Goal: Task Accomplishment & Management: Complete application form

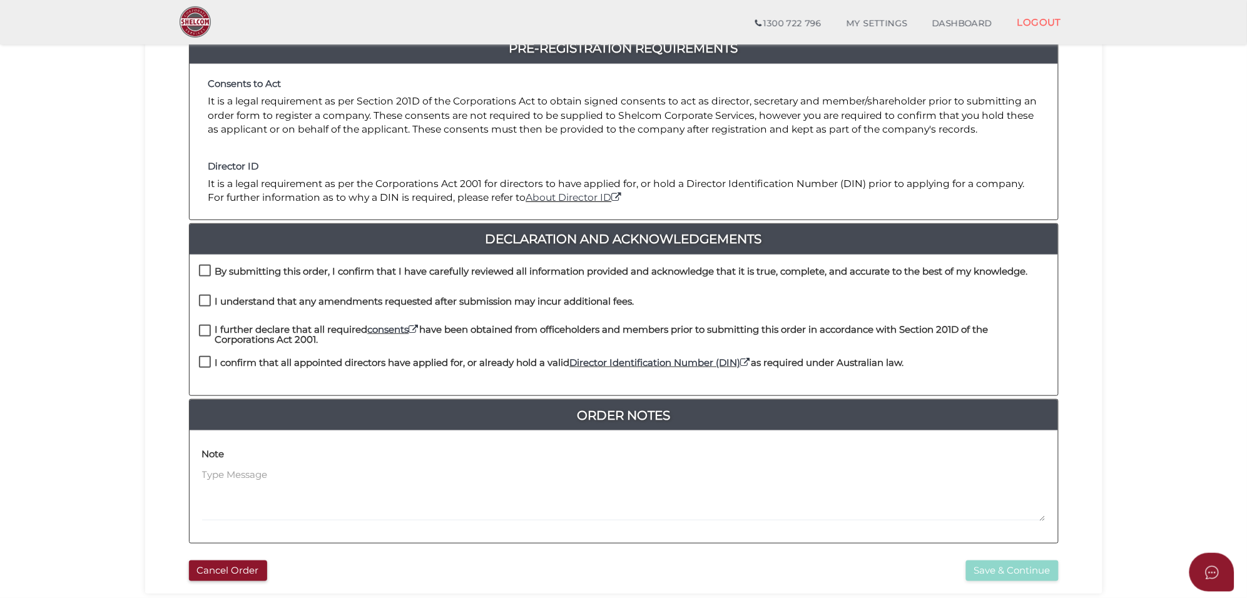
scroll to position [156, 0]
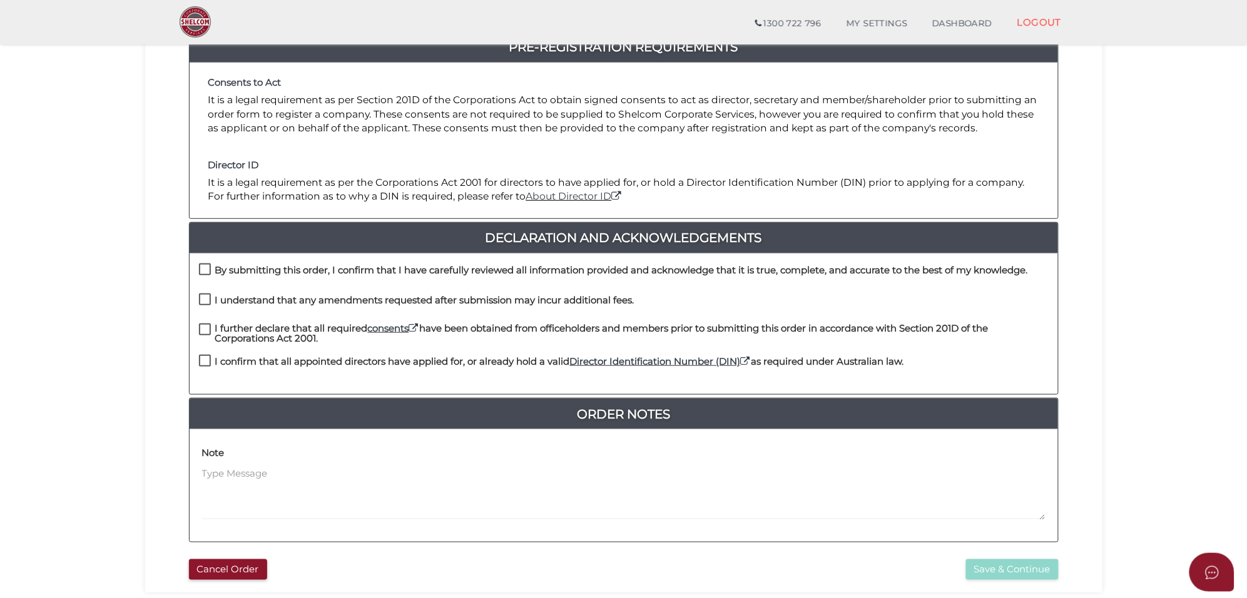
click at [205, 269] on label "By submitting this order, I confirm that I have carefully reviewed all informat…" at bounding box center [613, 273] width 829 height 16
checkbox input "true"
click at [210, 299] on label "I understand that any amendments requested after submission may incur additiona…" at bounding box center [417, 303] width 436 height 16
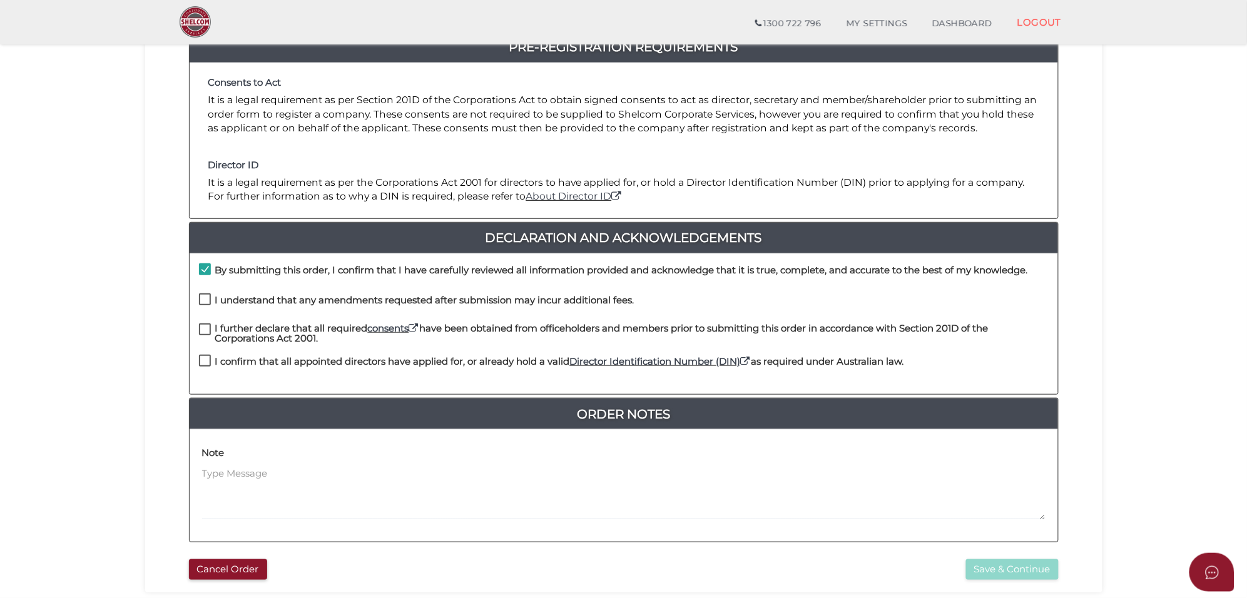
checkbox input "true"
click at [202, 332] on label "I further declare that all required consents have been obtained from officehold…" at bounding box center [624, 332] width 850 height 16
checkbox input "true"
click at [203, 359] on label "I confirm that all appointed directors have applied for, or already hold a vali…" at bounding box center [551, 365] width 705 height 16
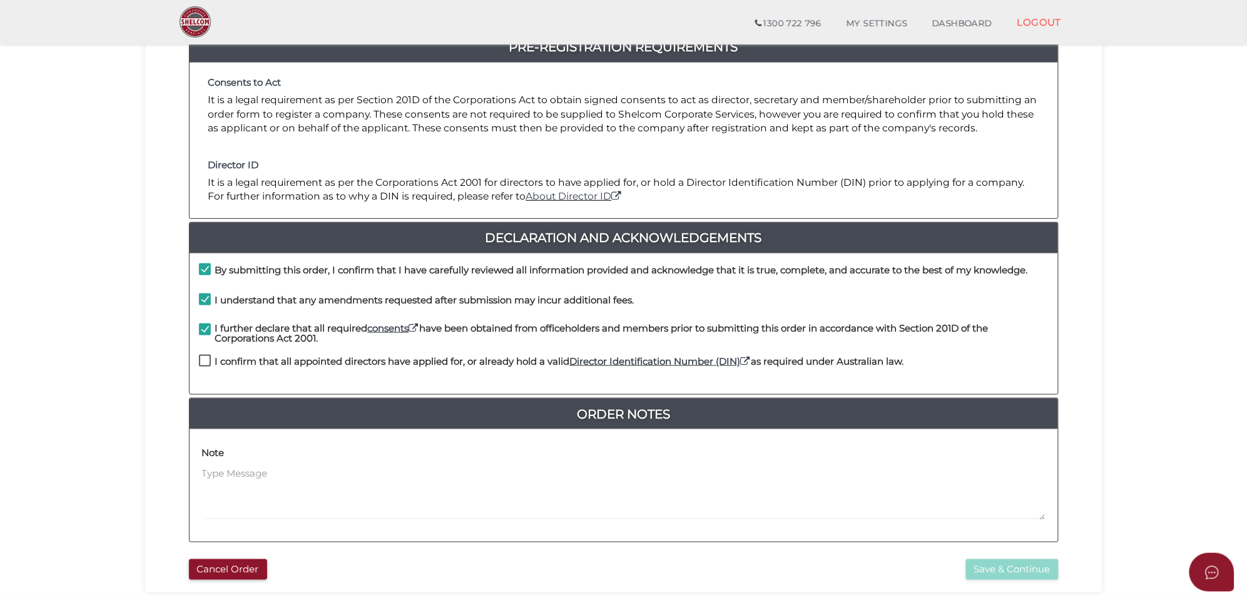
checkbox input "true"
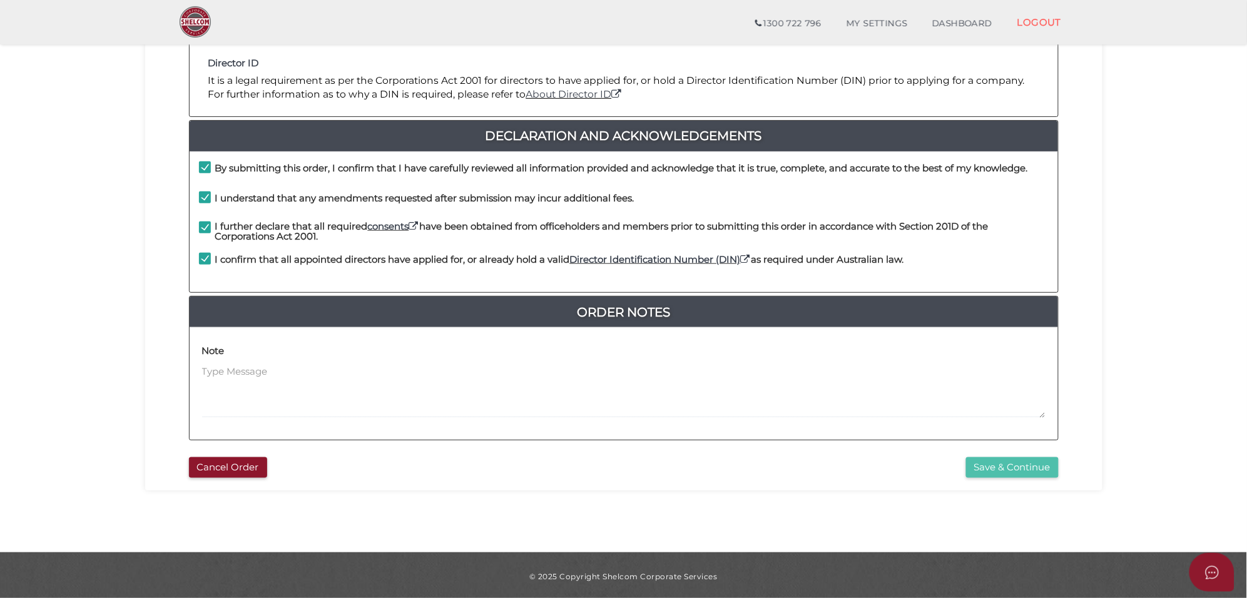
scroll to position [261, 0]
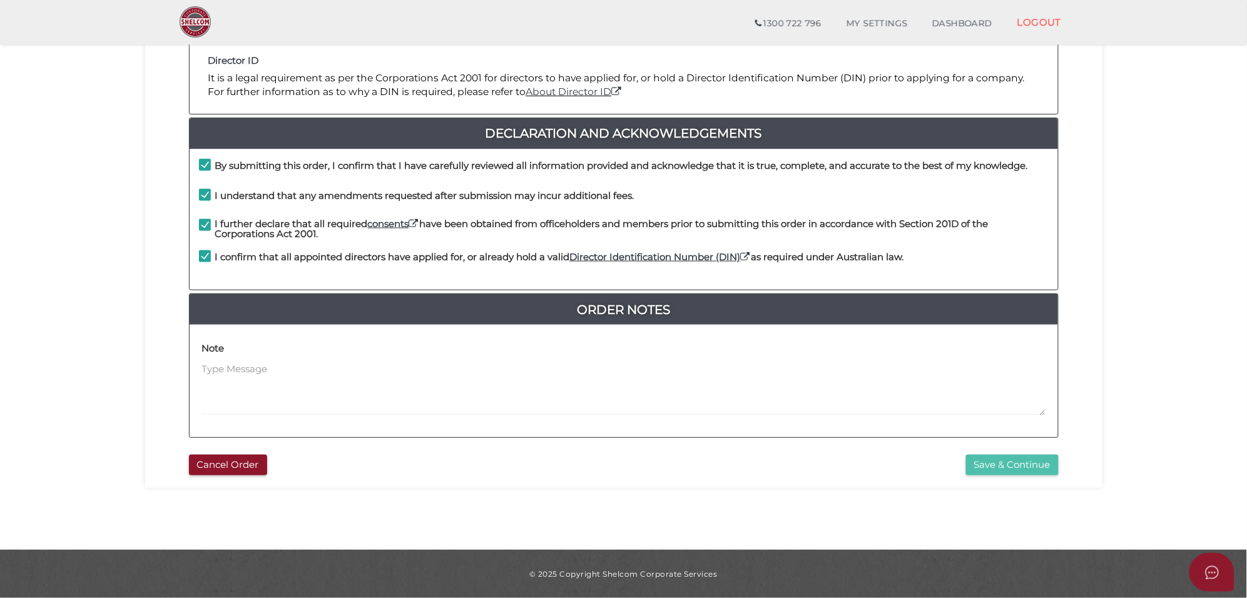
click at [1014, 459] on button "Save & Continue" at bounding box center [1012, 465] width 93 height 21
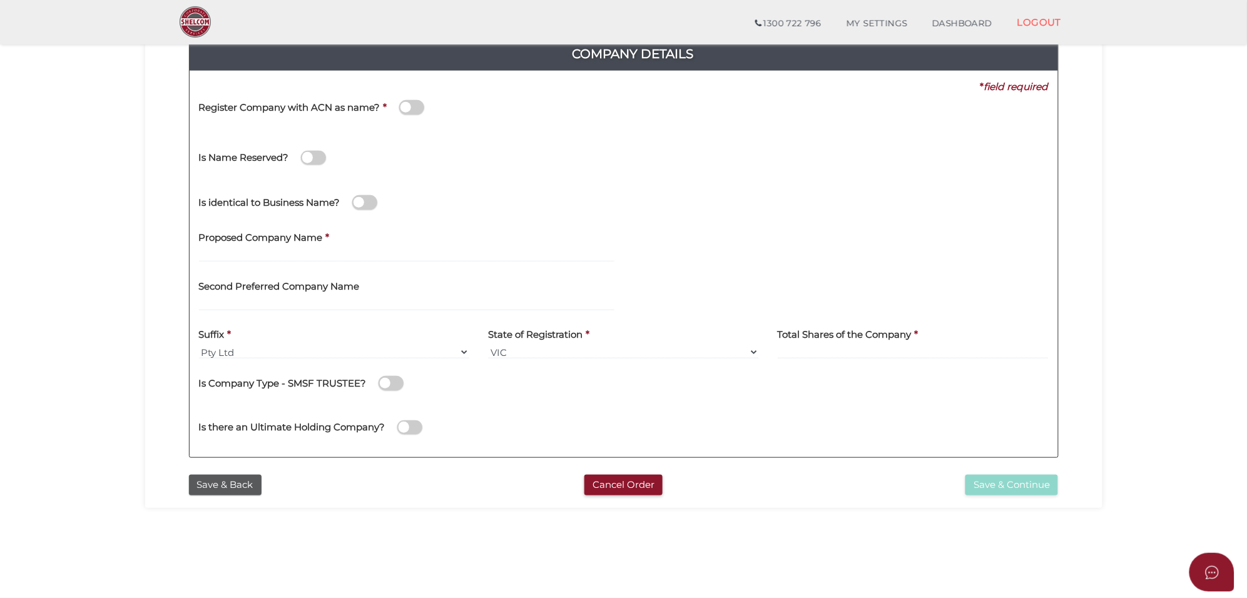
scroll to position [156, 0]
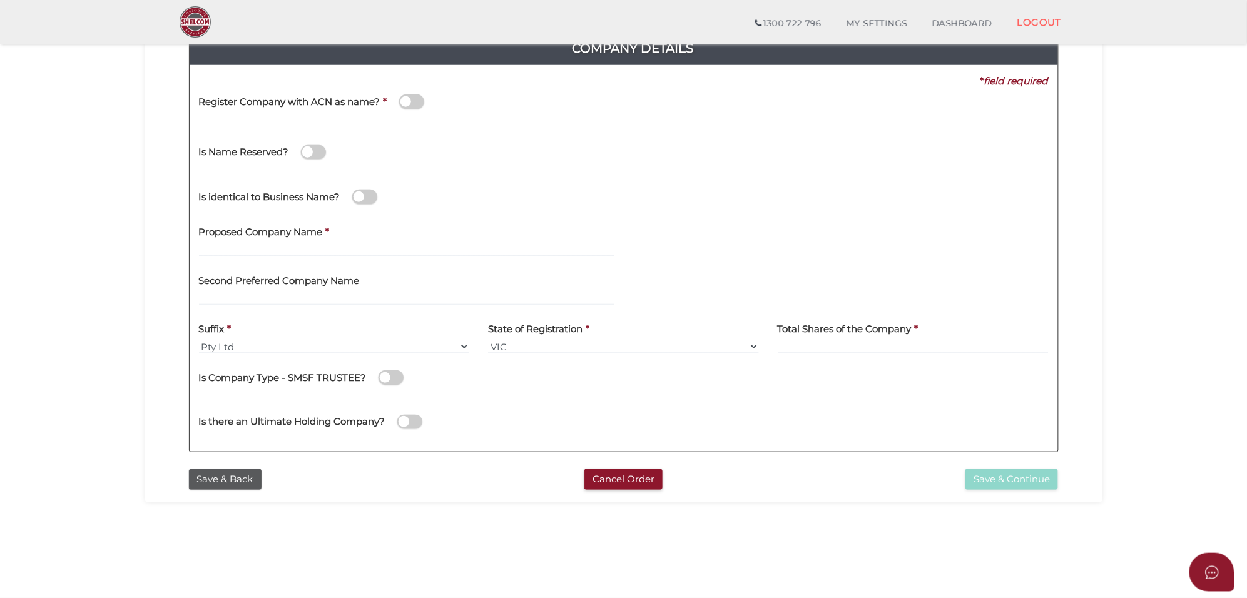
click at [242, 241] on label "Proposed Company Name" at bounding box center [261, 231] width 124 height 26
click at [242, 248] on input "text" at bounding box center [407, 250] width 416 height 14
type input "PKSS Group"
click at [787, 341] on input at bounding box center [913, 347] width 271 height 14
type input "100"
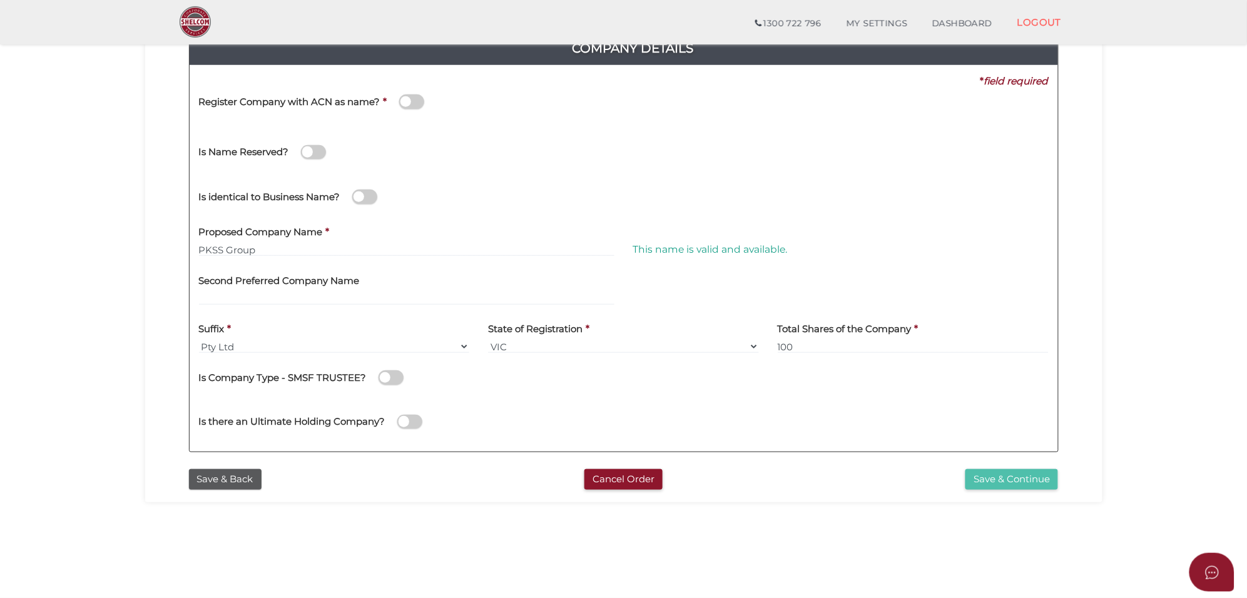
click at [1013, 474] on button "Save & Continue" at bounding box center [1012, 479] width 93 height 21
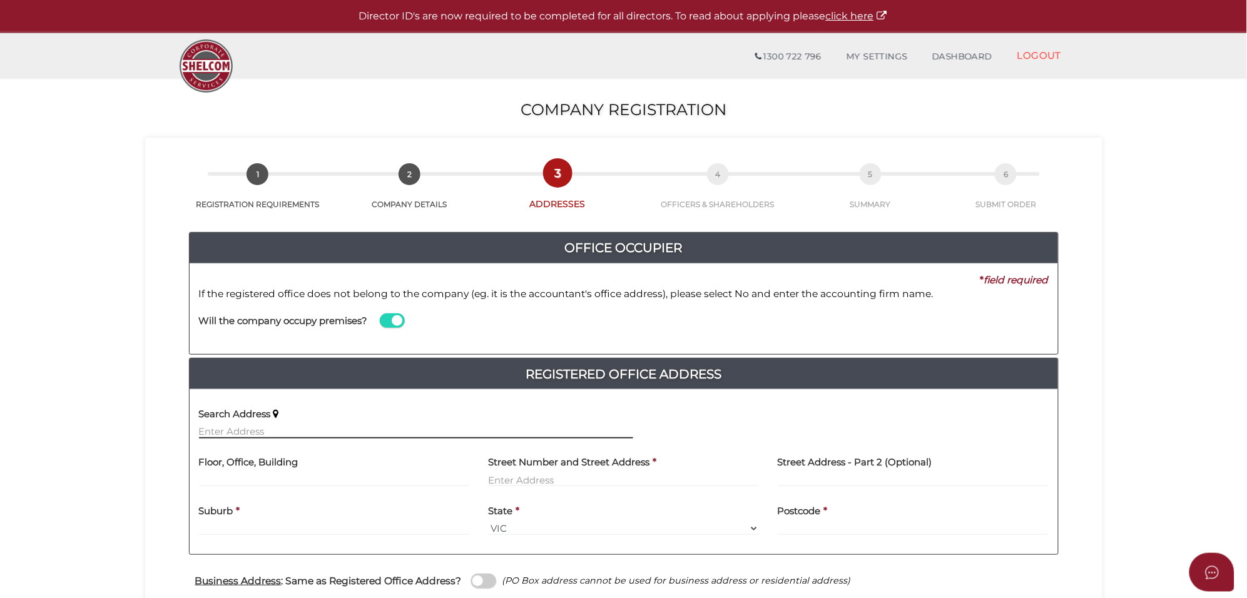
click at [235, 433] on input "text" at bounding box center [416, 432] width 434 height 14
paste input "3 Dunsmuir Dr MOUNT WAVERLEY"
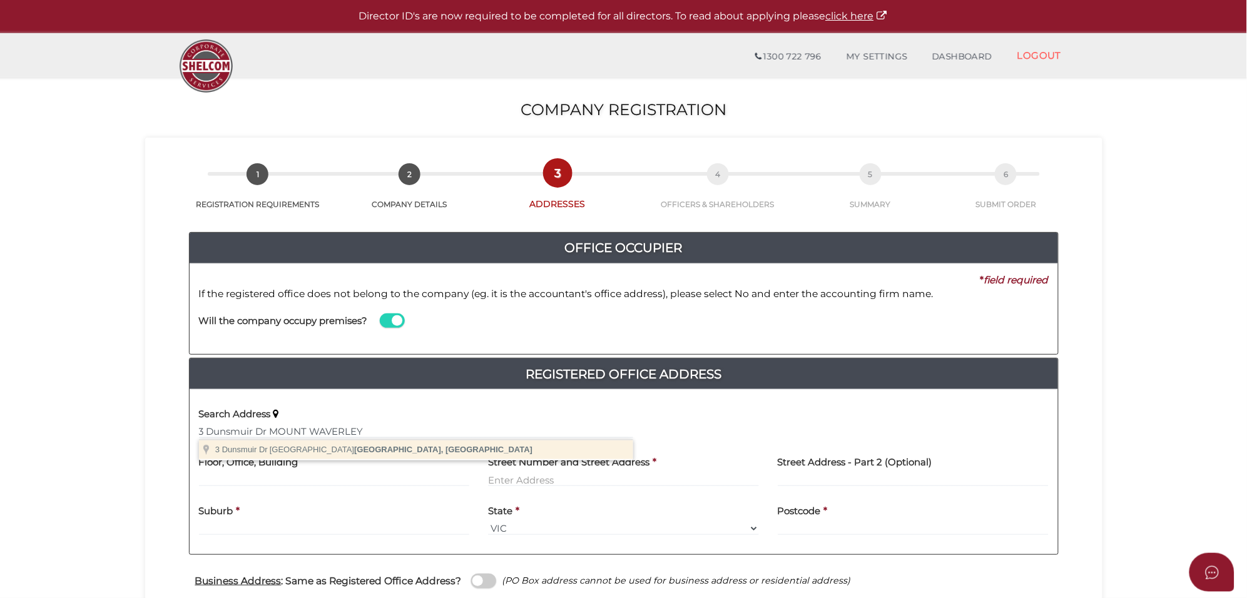
type input "3 Dunsmuir Dr, Mount Waverley VIC, Australia"
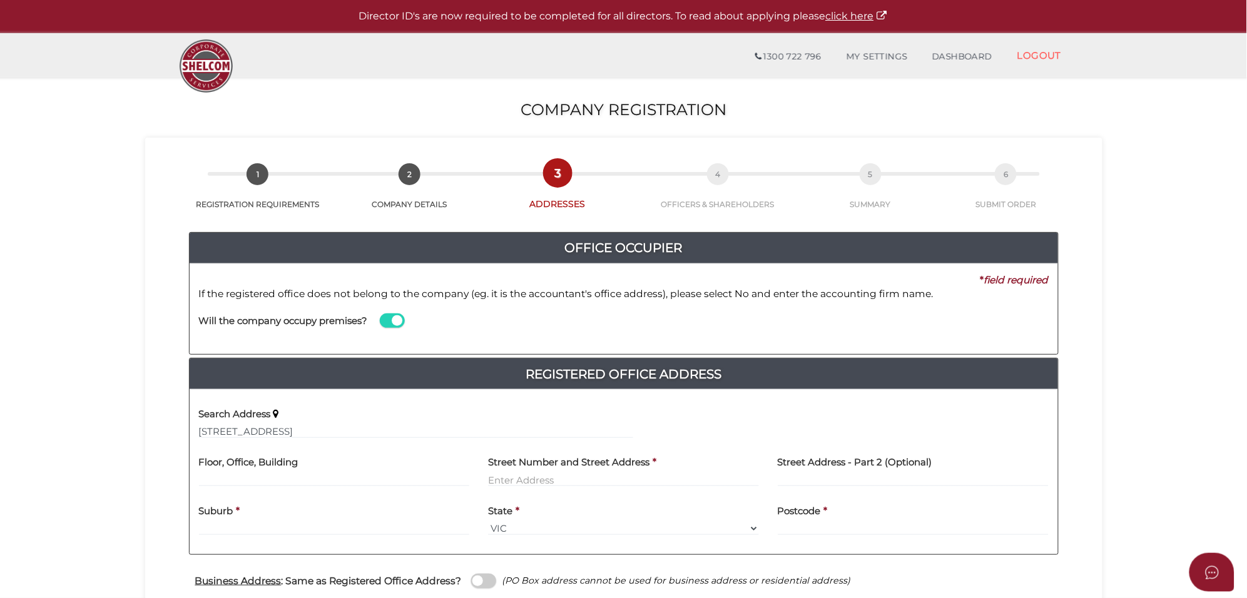
type input "3 Dunsmuir Drive"
type input "Mount Waverley"
select select "VIC"
type input "3149"
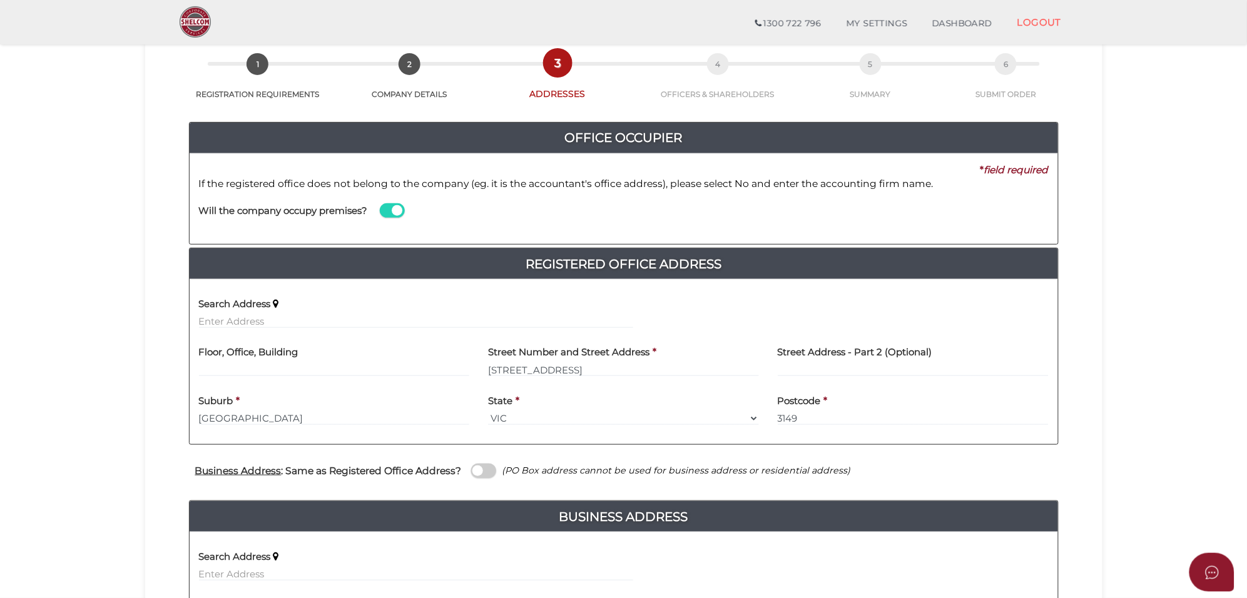
scroll to position [156, 0]
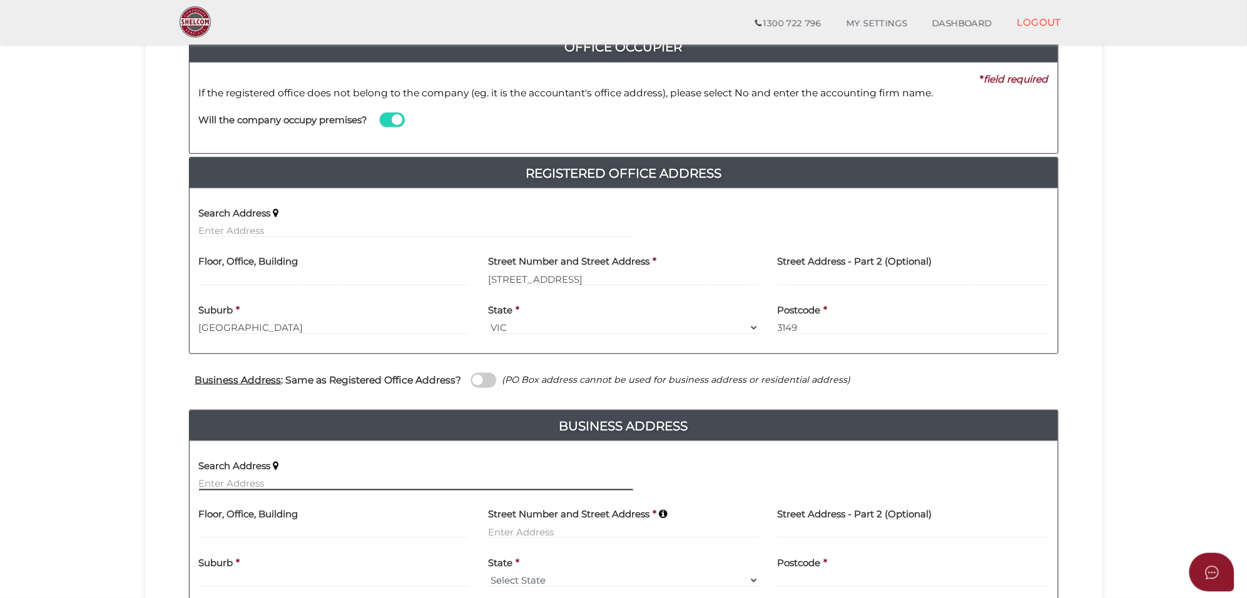
click at [242, 486] on input "text" at bounding box center [416, 484] width 434 height 14
paste input "3 Dunsmuir Dr MOUNT WAVERLEY"
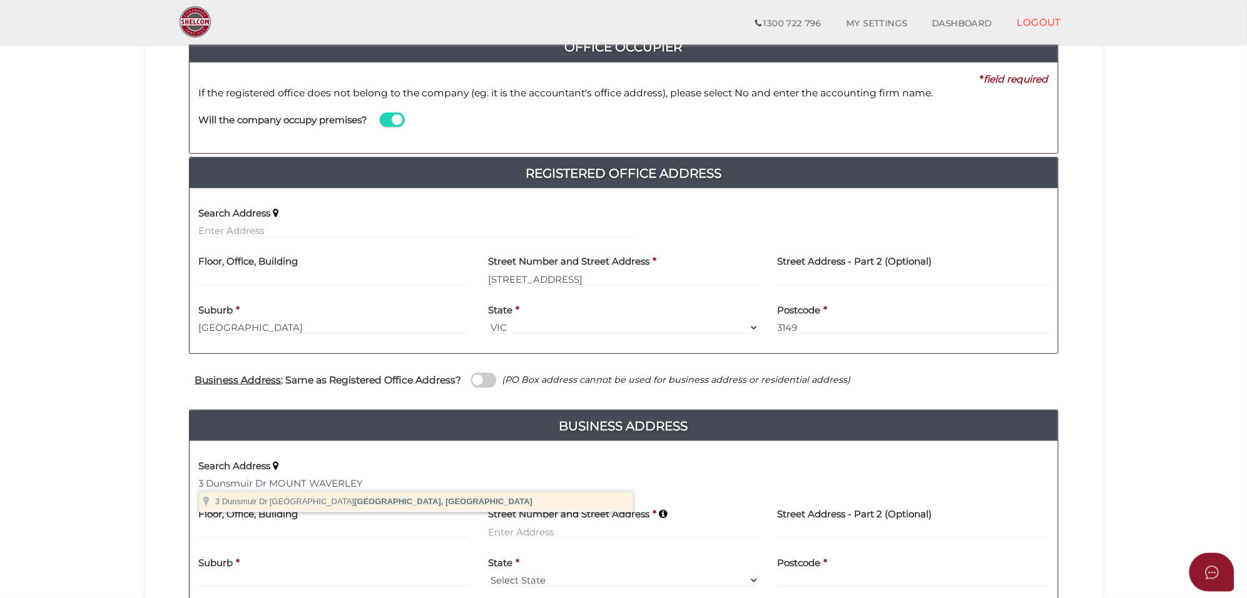
type input "3 Dunsmuir Dr, Mount Waverley VIC, Australia"
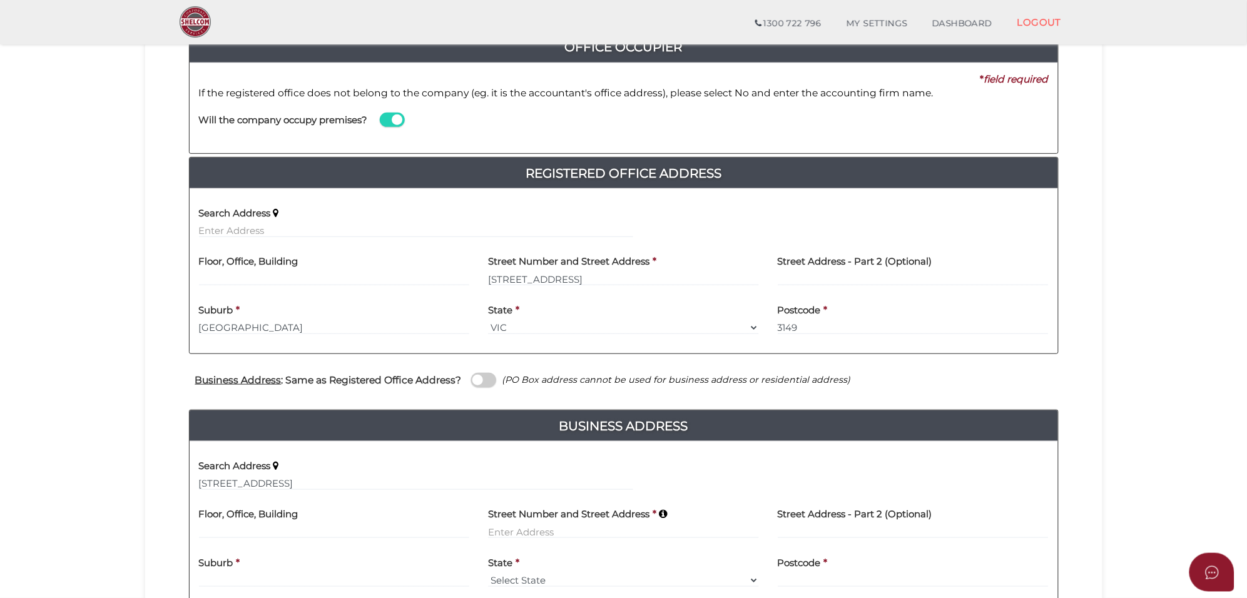
type input "3 Dunsmuir Drive"
type input "Mount Waverley"
select select "VIC"
type input "3149"
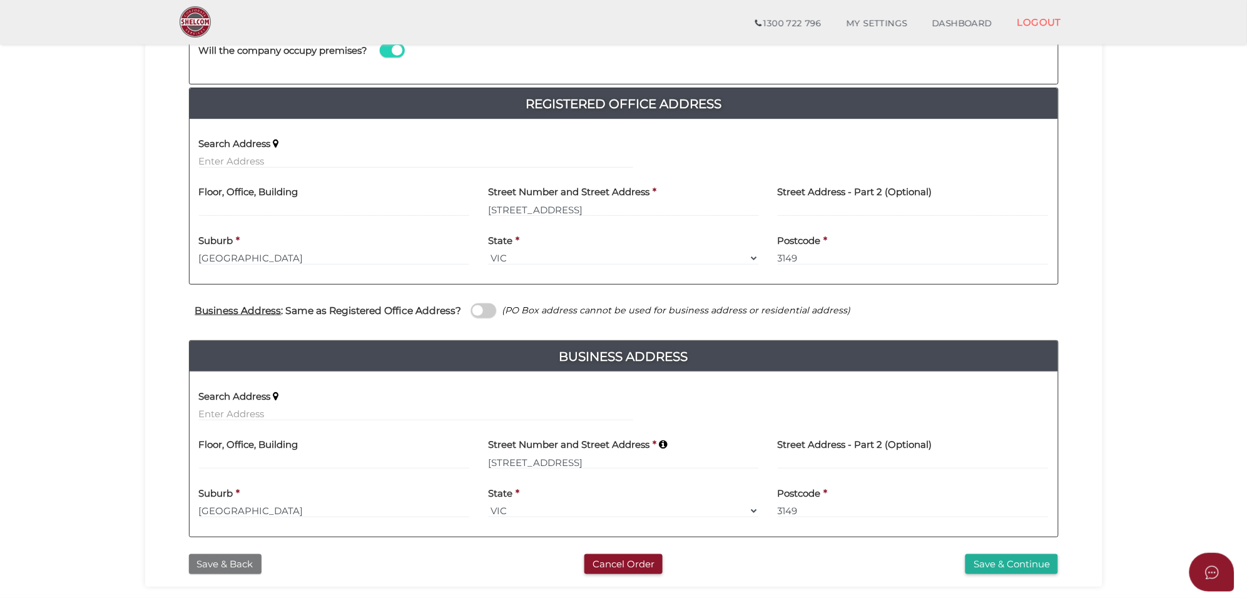
scroll to position [315, 0]
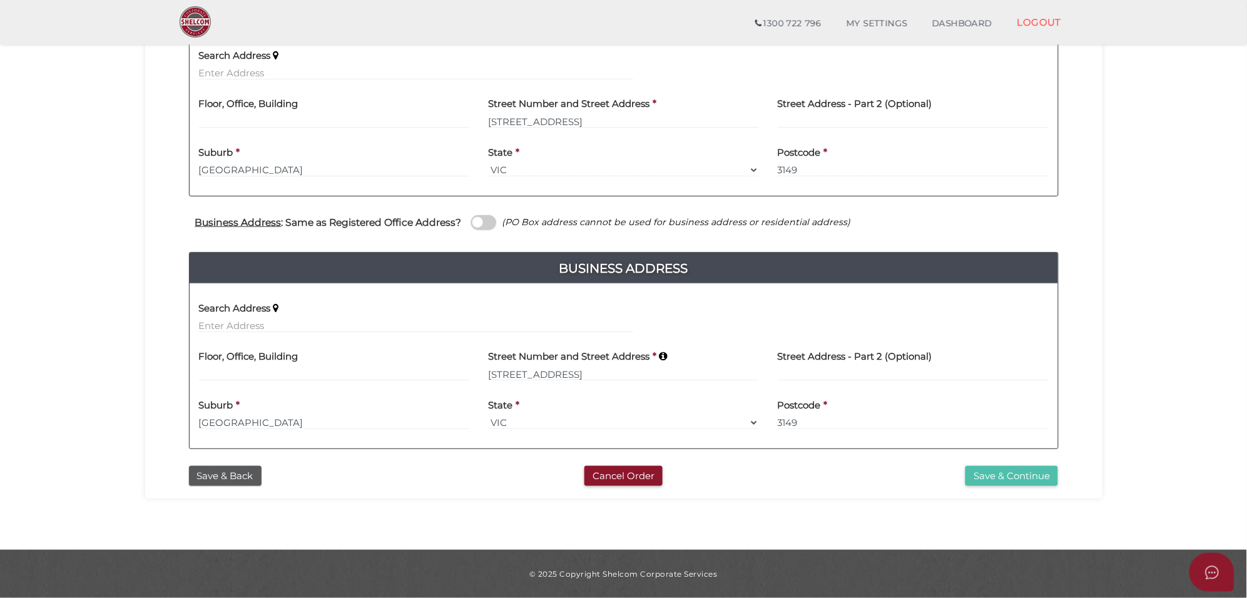
click at [1027, 469] on button "Save & Continue" at bounding box center [1012, 476] width 93 height 21
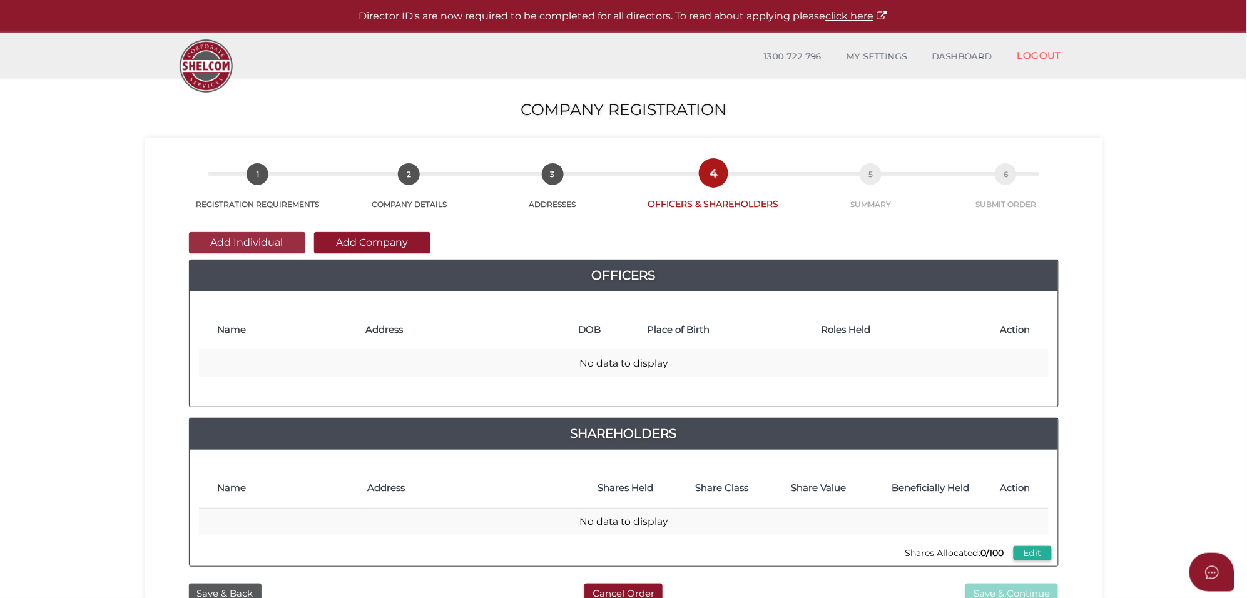
click at [248, 244] on button "Add Individual" at bounding box center [247, 242] width 116 height 21
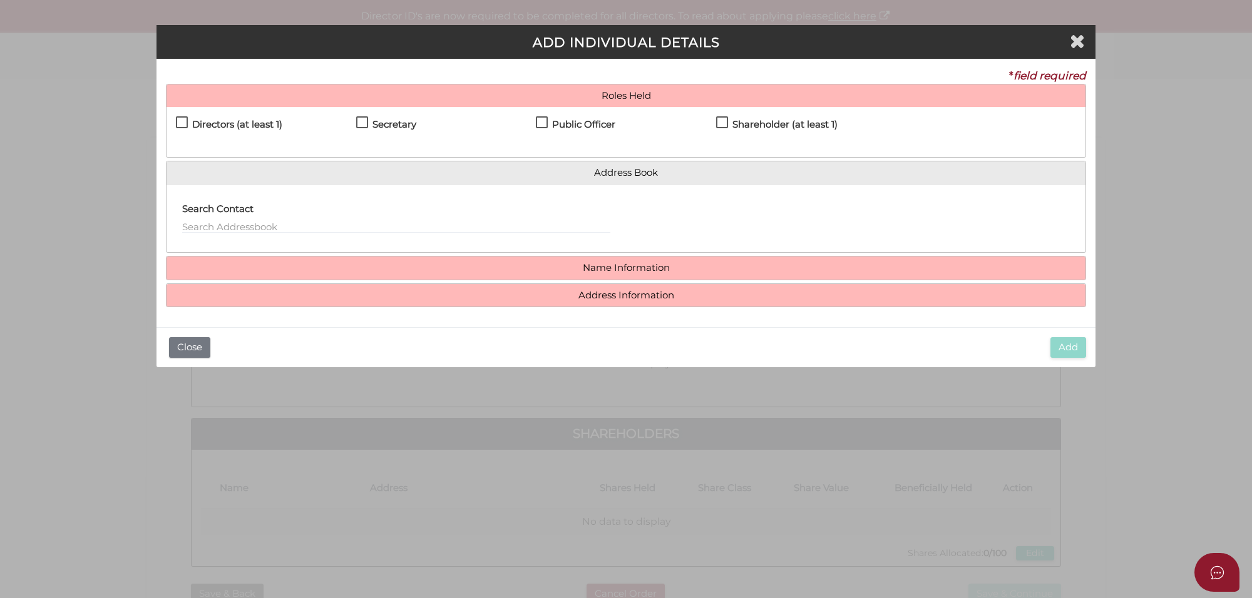
click at [179, 120] on label "Directors (at least 1)" at bounding box center [229, 128] width 106 height 16
checkbox input "true"
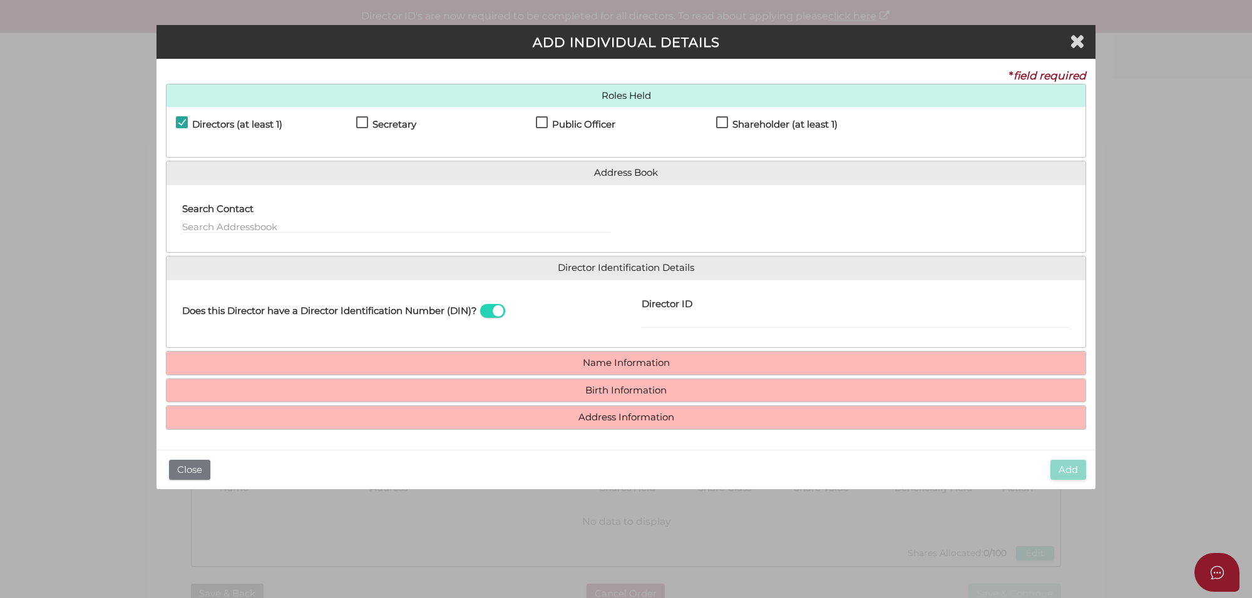
click at [358, 125] on label "Secretary" at bounding box center [386, 128] width 60 height 16
checkbox input "true"
click at [541, 120] on label "Public Officer" at bounding box center [575, 128] width 79 height 16
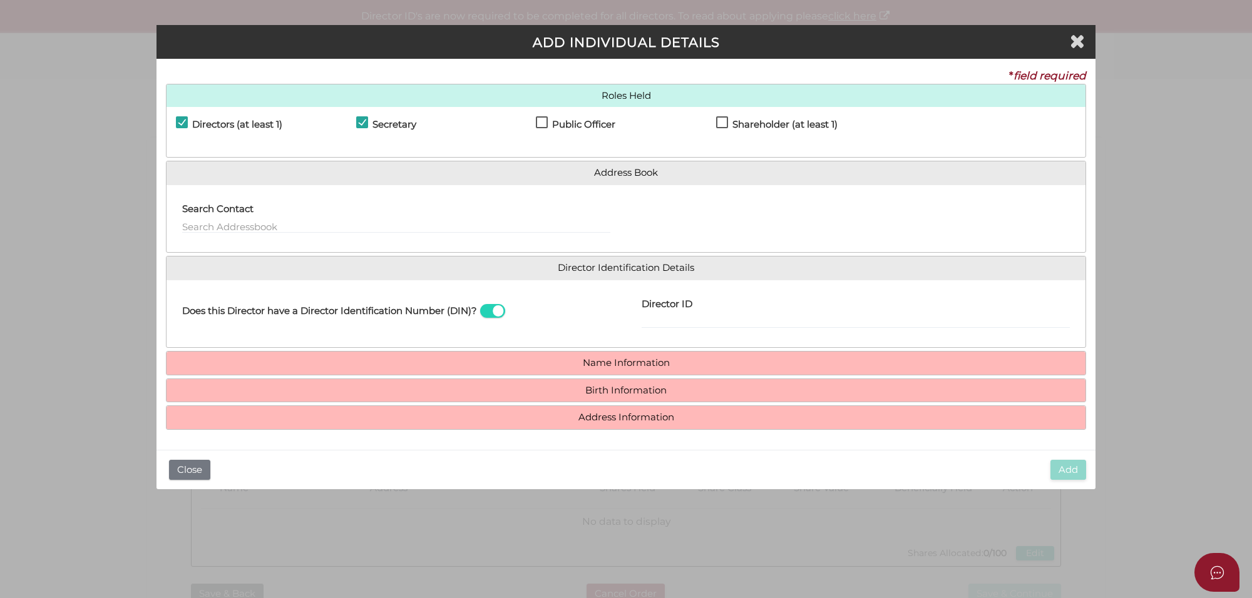
checkbox input "true"
click at [722, 124] on label "Shareholder (at least 1)" at bounding box center [776, 128] width 121 height 16
checkbox input "true"
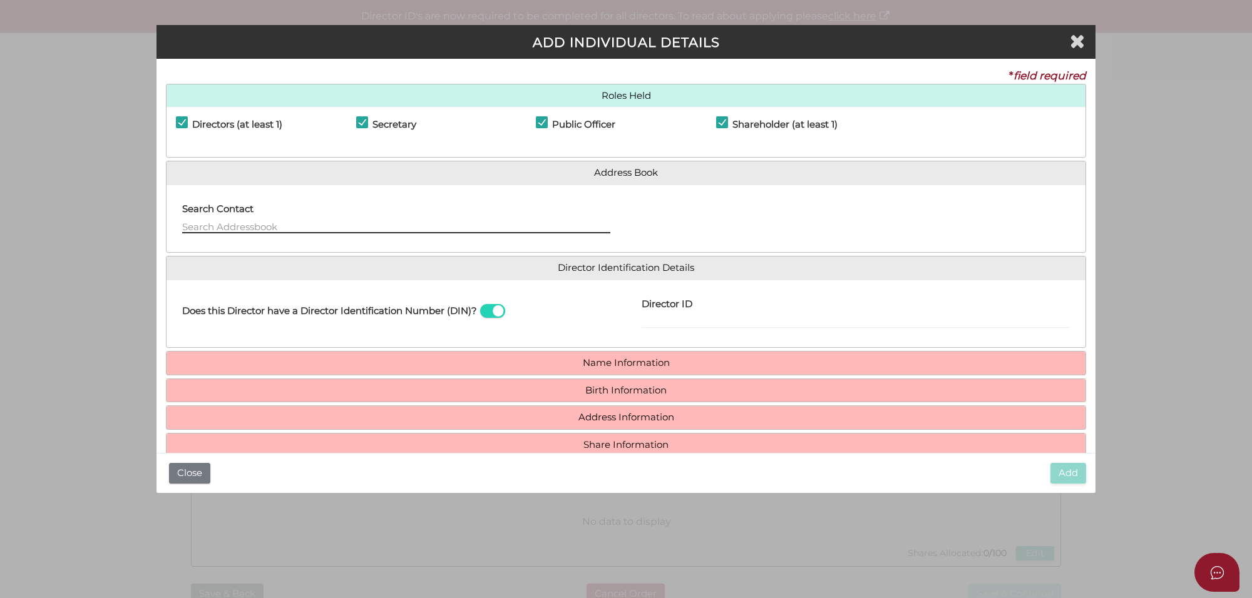
click at [218, 220] on input "text" at bounding box center [396, 227] width 428 height 14
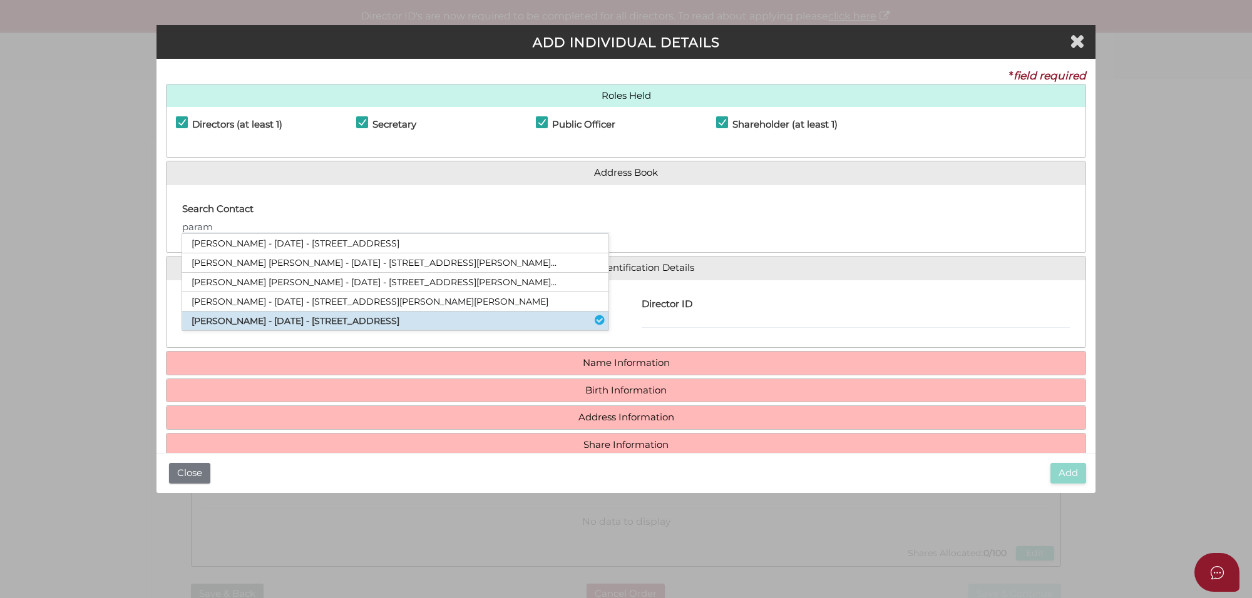
click at [274, 315] on li "Parampreet Singh - 11/05/1981 - 2b Wilga Street, Mount Waverley, VIC, 3149" at bounding box center [395, 321] width 426 height 19
type input "[PERSON_NAME]"
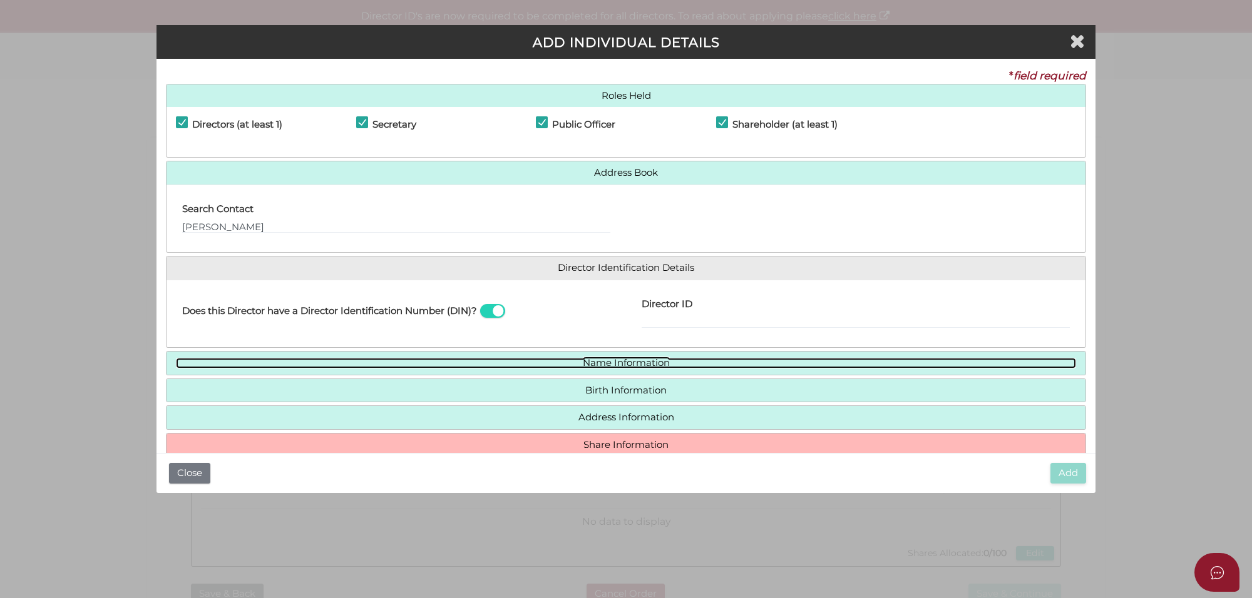
click at [610, 364] on link "Name Information" at bounding box center [626, 363] width 900 height 11
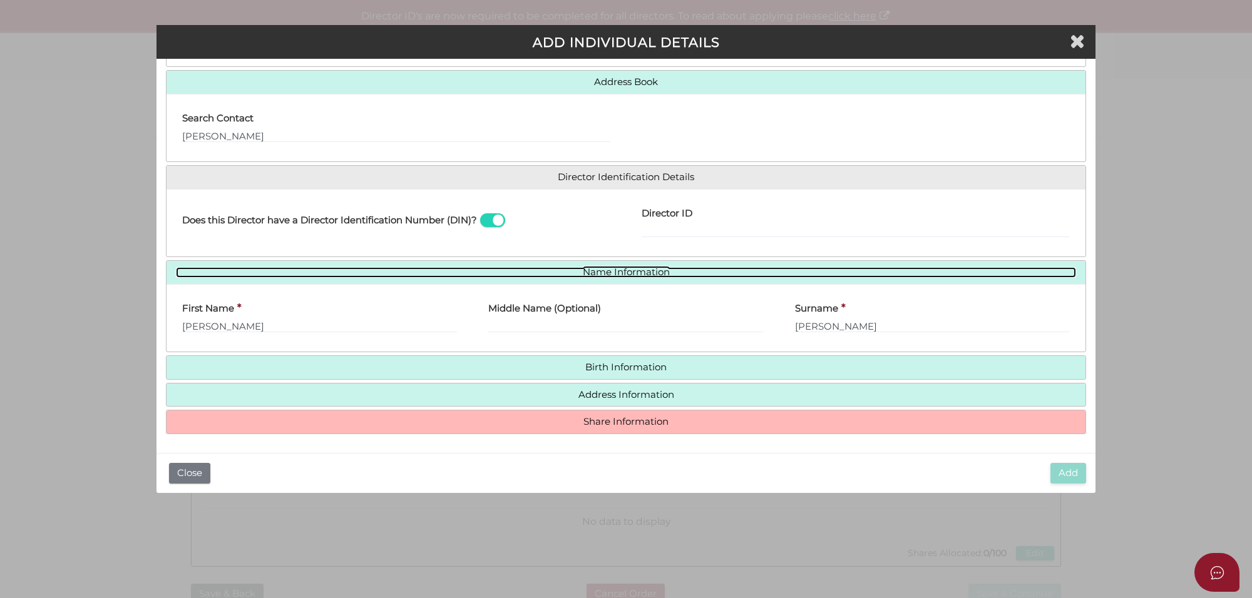
scroll to position [93, 0]
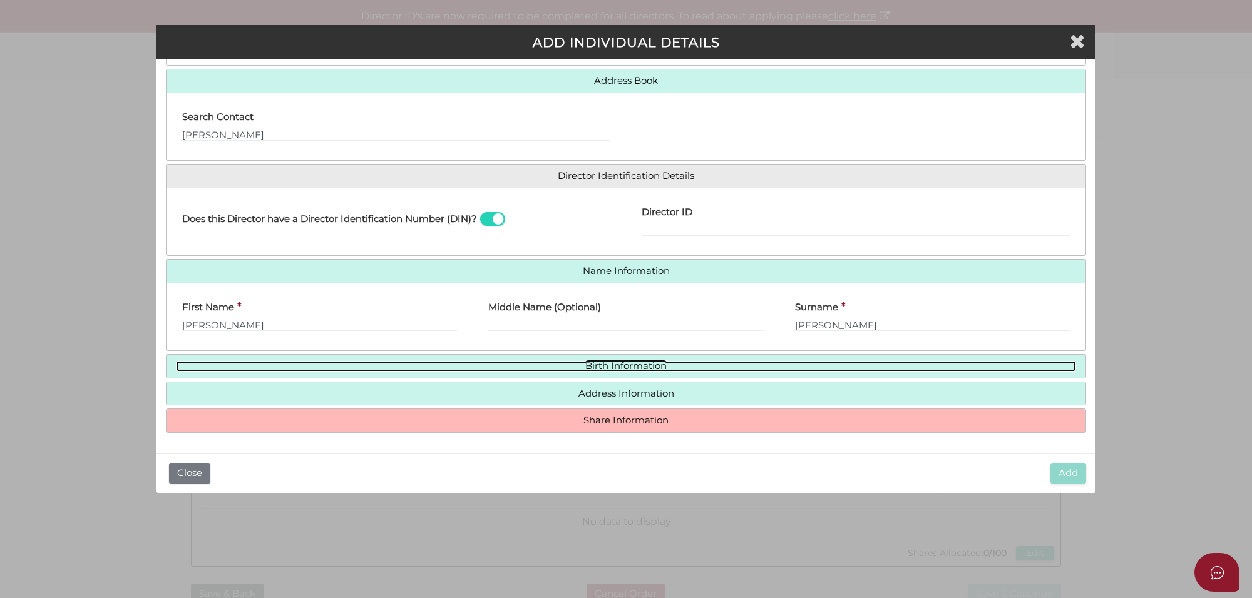
click at [609, 364] on link "Birth Information" at bounding box center [626, 366] width 900 height 11
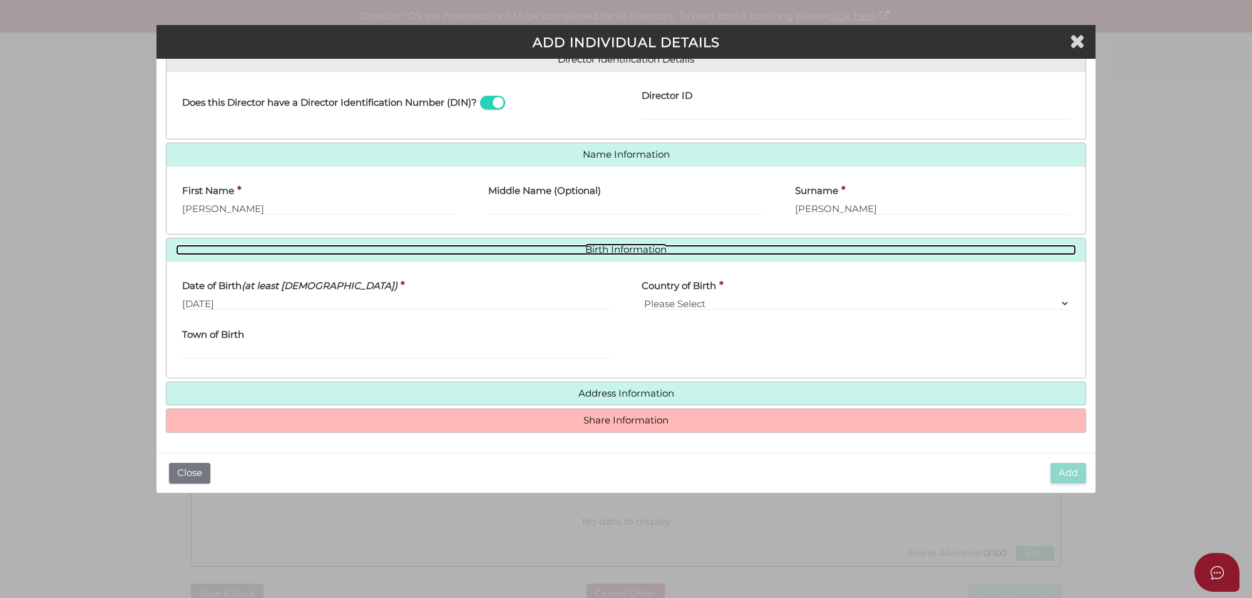
scroll to position [210, 0]
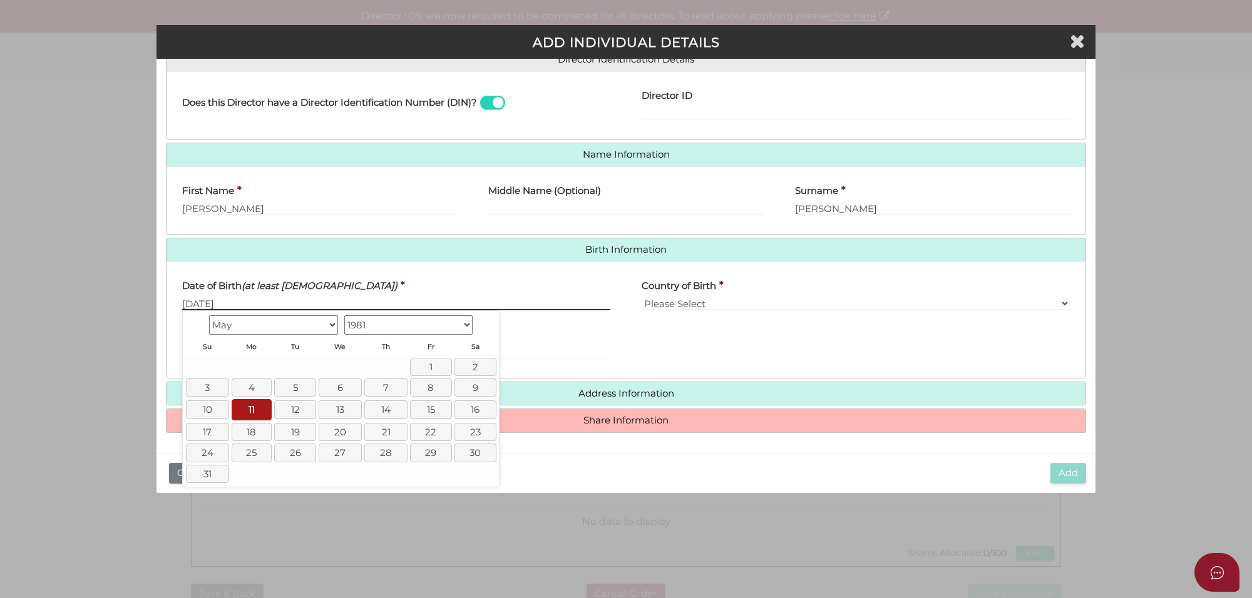
drag, startPoint x: 239, startPoint y: 302, endPoint x: 138, endPoint y: 299, distance: 100.8
click at [138, 299] on div "Pty Ltd ADD INDIVIDUAL DETAILS * field required Roles Held Directors (at least …" at bounding box center [626, 299] width 1252 height 598
type input "05/11/1981"
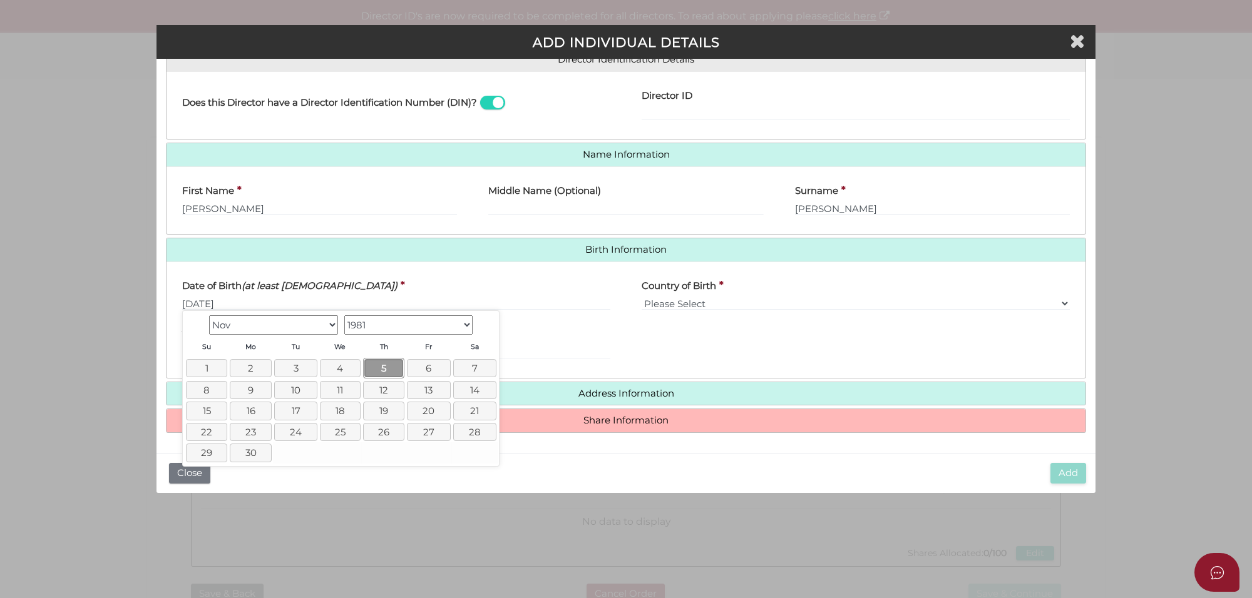
click at [382, 366] on link "5" at bounding box center [384, 368] width 42 height 21
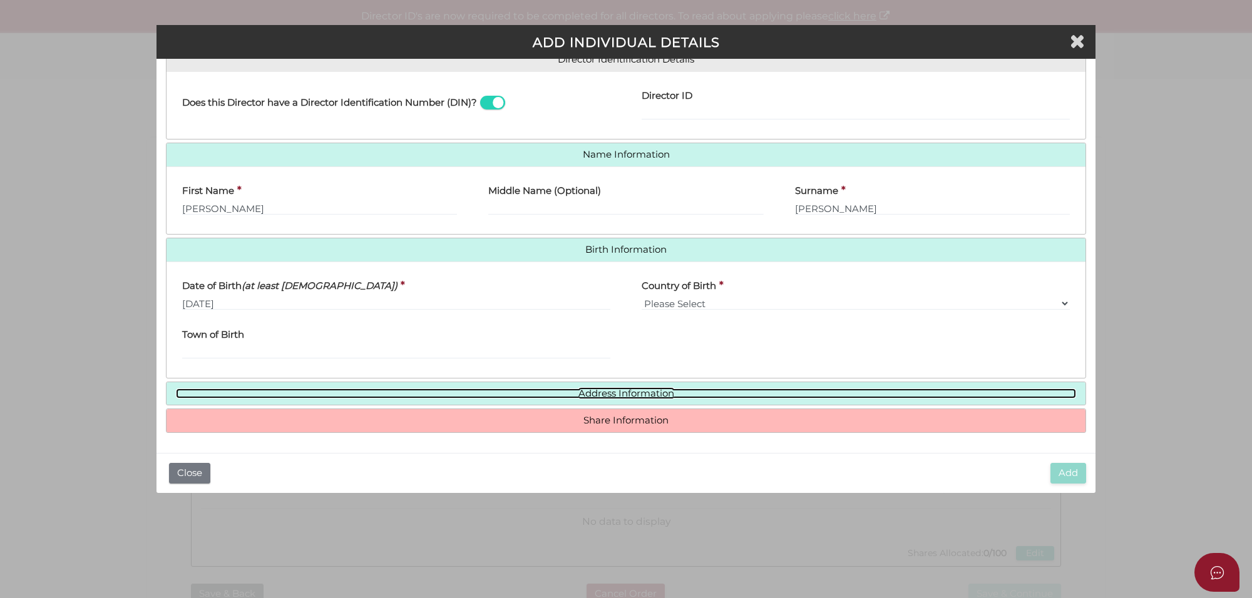
click at [627, 394] on link "Address Information" at bounding box center [626, 394] width 900 height 11
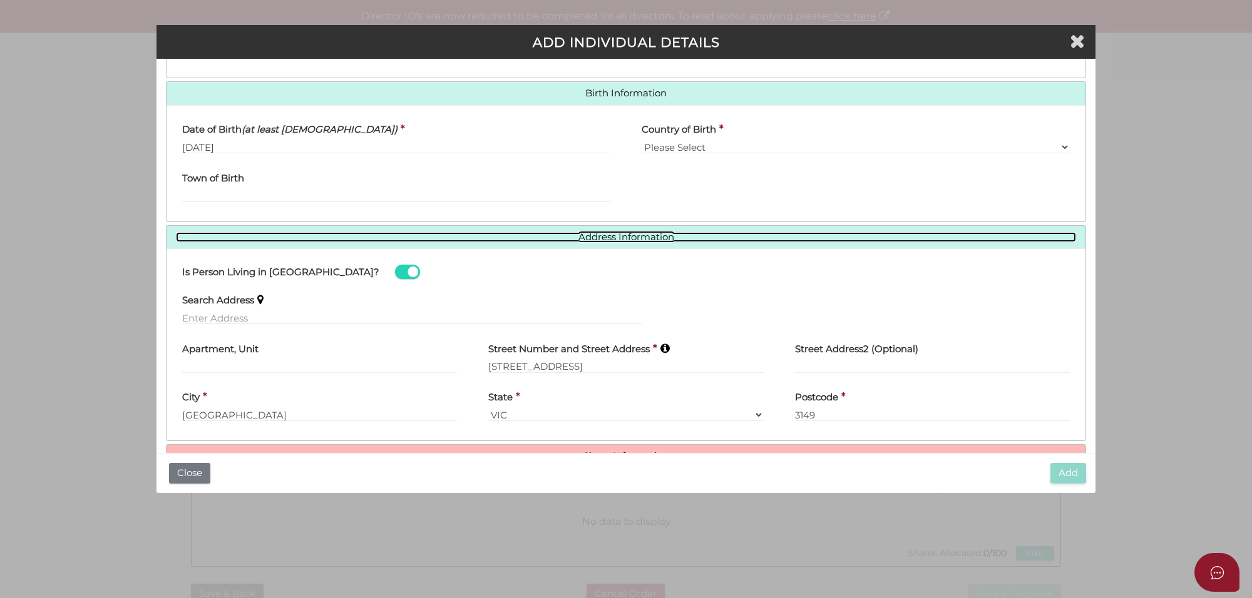
scroll to position [366, 0]
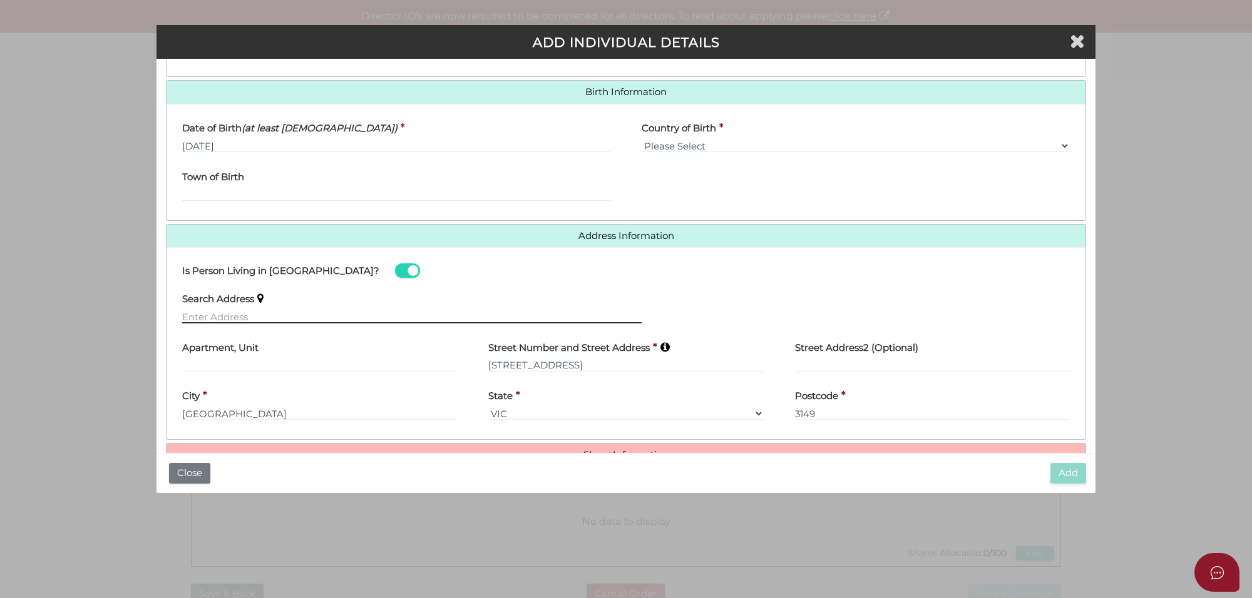
click at [230, 314] on input "text" at bounding box center [411, 317] width 459 height 14
paste input "3 Dunsmuir Dr"
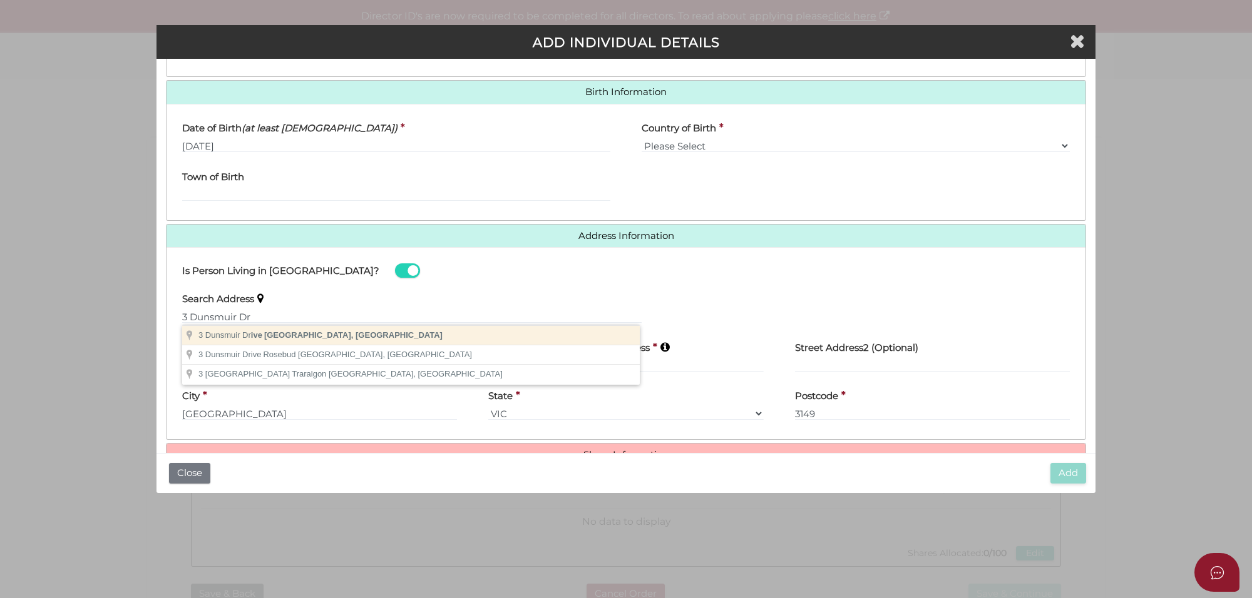
type input "3 Dunsmuir Drive, Mount Waverley VIC, Australia"
type input "3 Dunsmuir Drive"
type input "[GEOGRAPHIC_DATA]"
select select "VIC"
type input "3149"
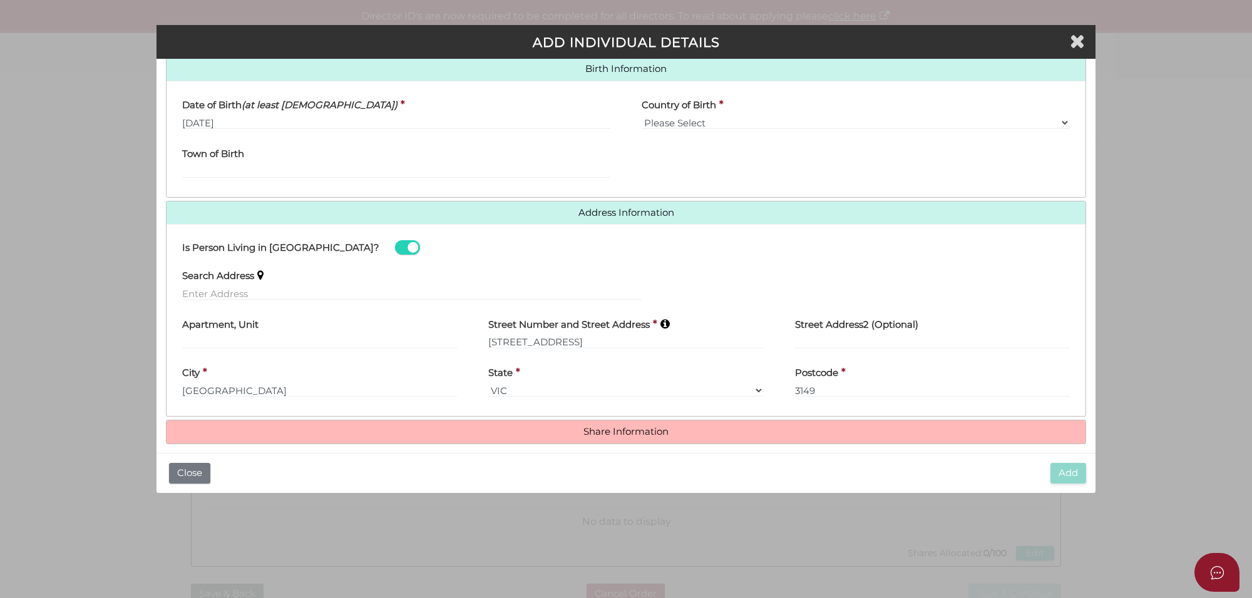
scroll to position [402, 0]
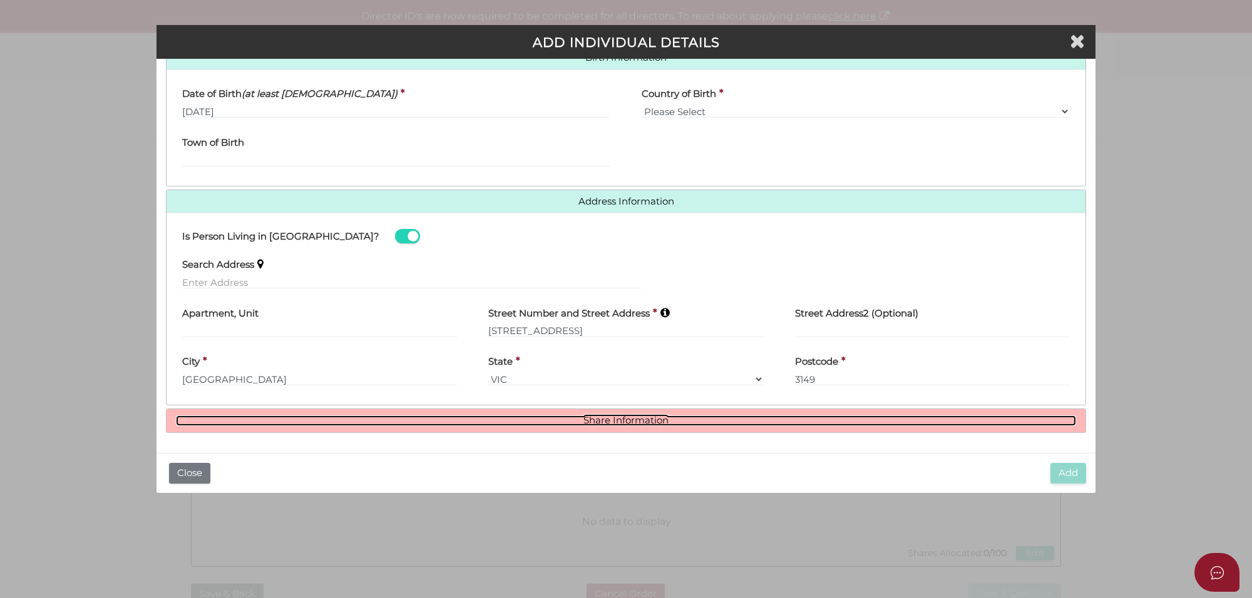
click at [608, 419] on link "Share Information" at bounding box center [626, 421] width 900 height 11
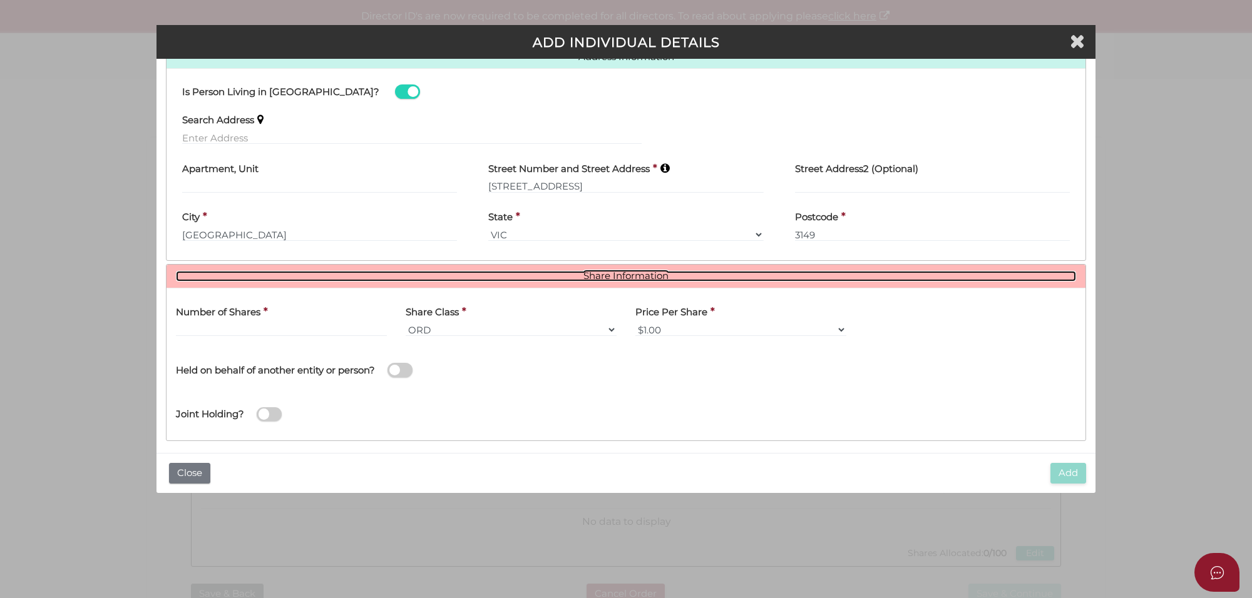
scroll to position [555, 0]
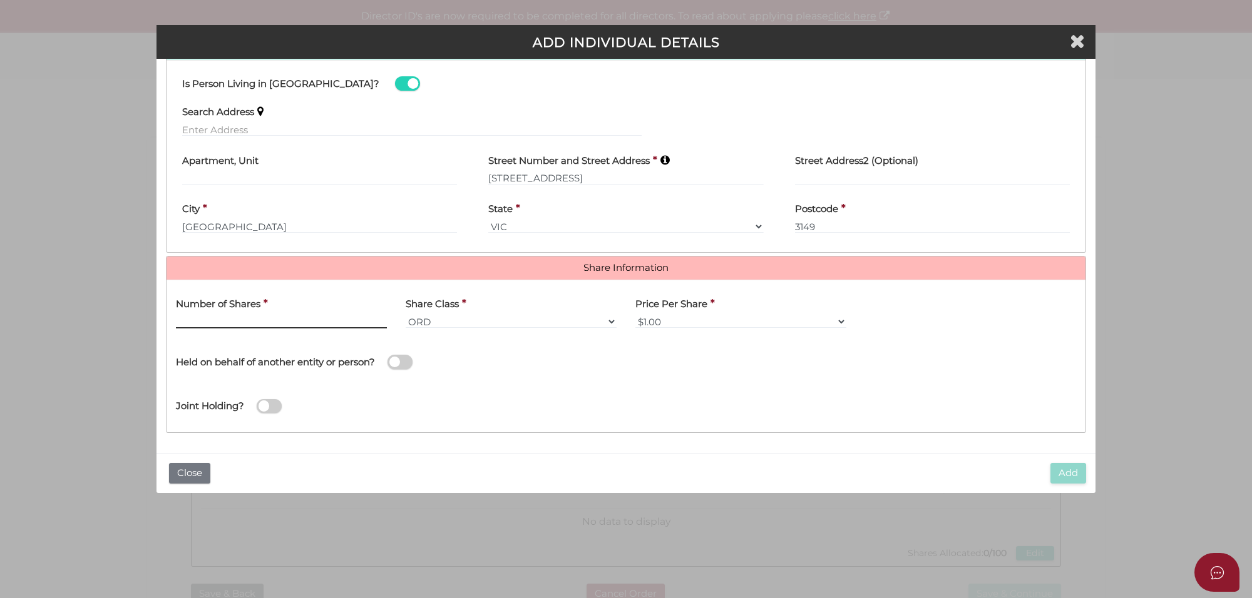
click at [228, 321] on input "text" at bounding box center [281, 322] width 211 height 14
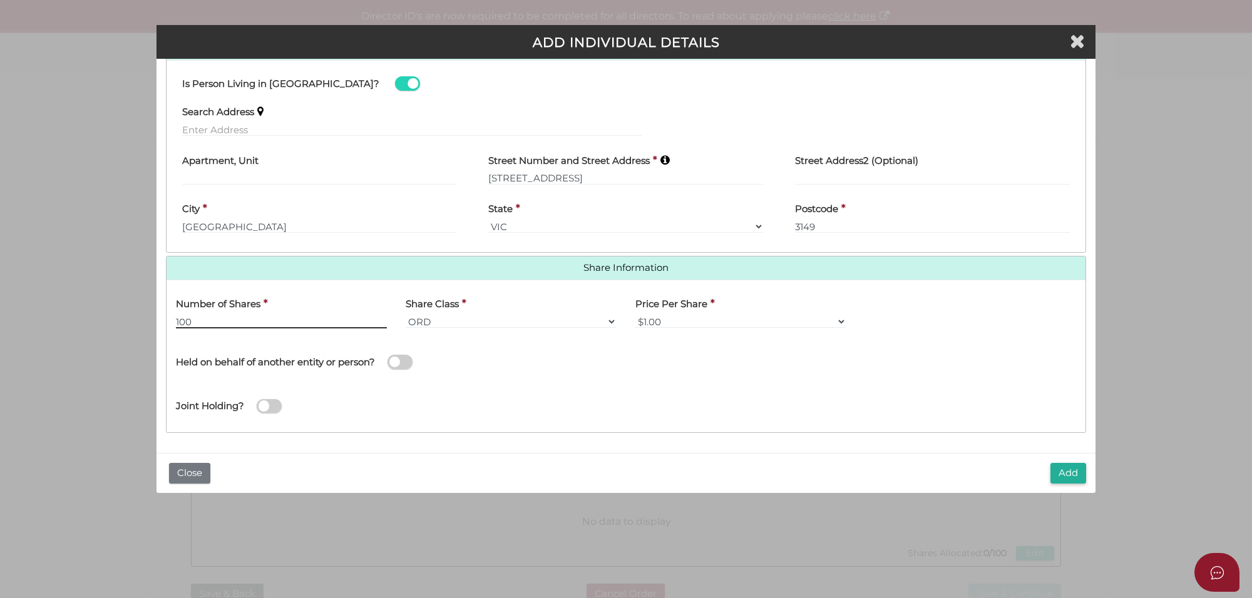
type input "100"
click at [587, 402] on div "Joint Holding?" at bounding box center [625, 402] width 919 height 41
click at [1083, 468] on button "Add" at bounding box center [1068, 473] width 36 height 21
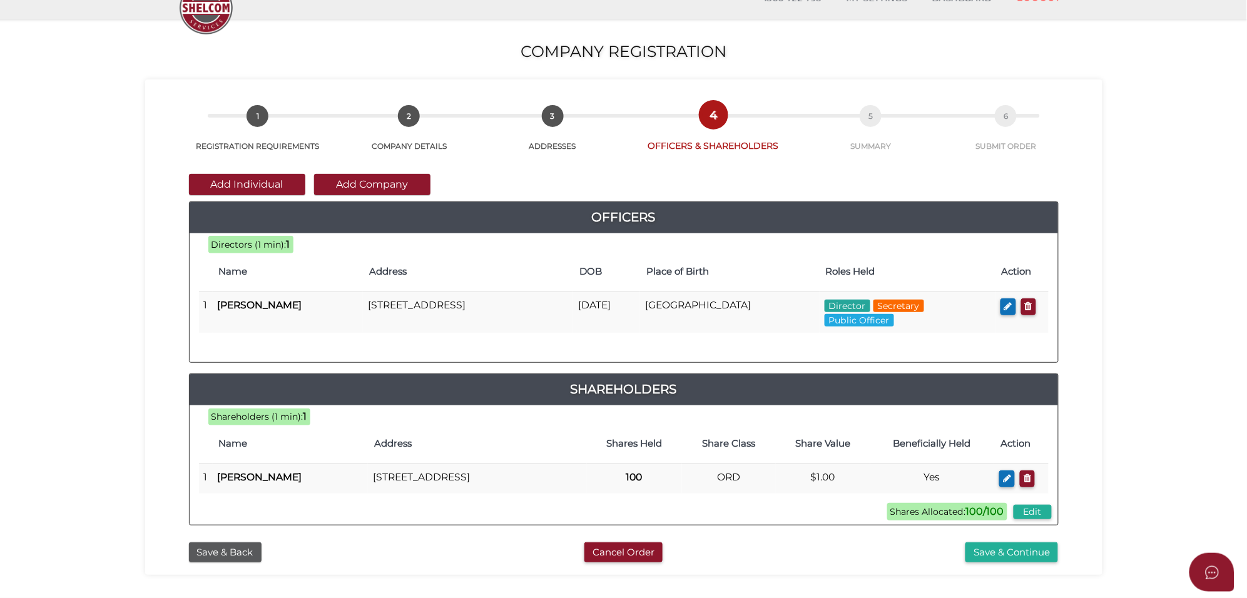
scroll to position [156, 0]
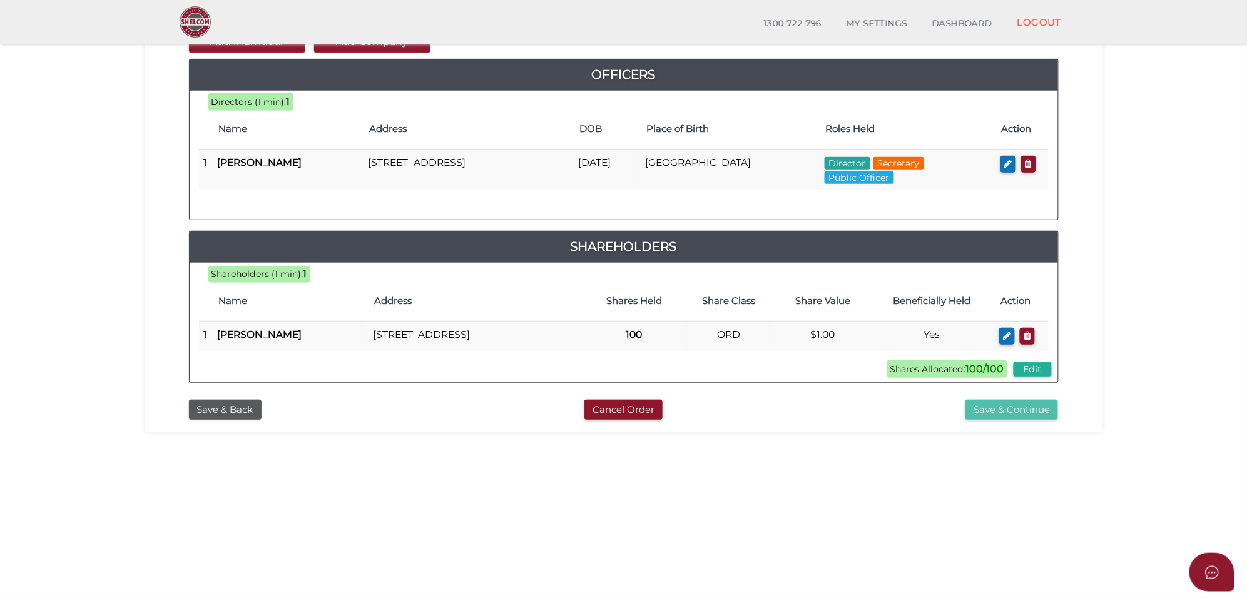
click at [1020, 414] on button "Save & Continue" at bounding box center [1012, 410] width 93 height 21
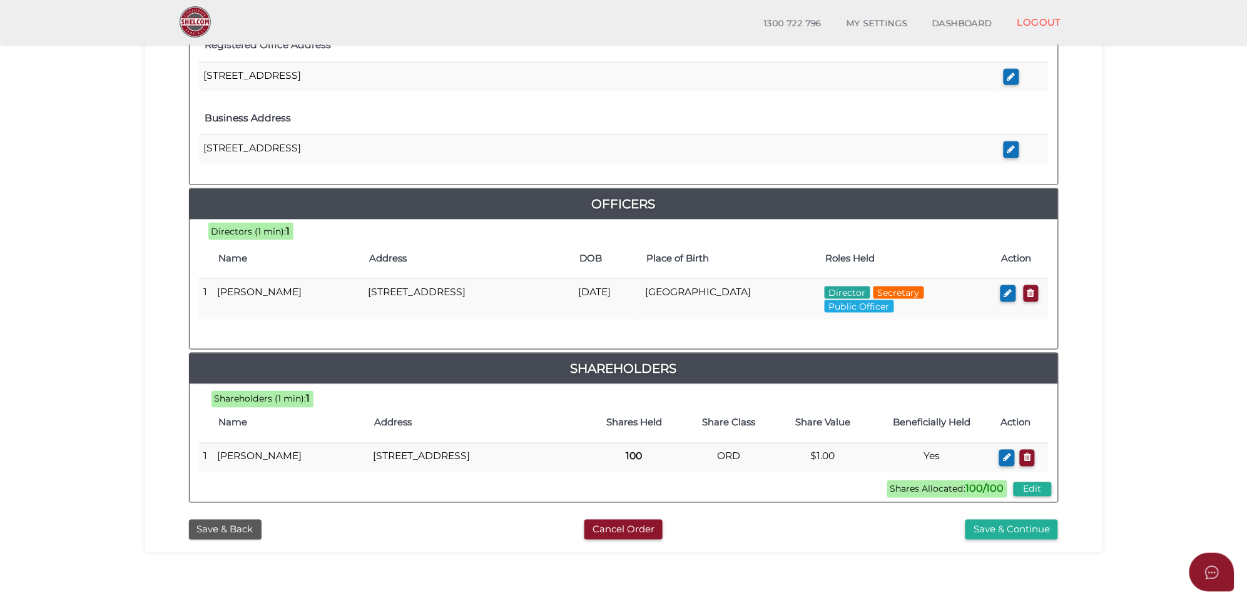
scroll to position [514, 0]
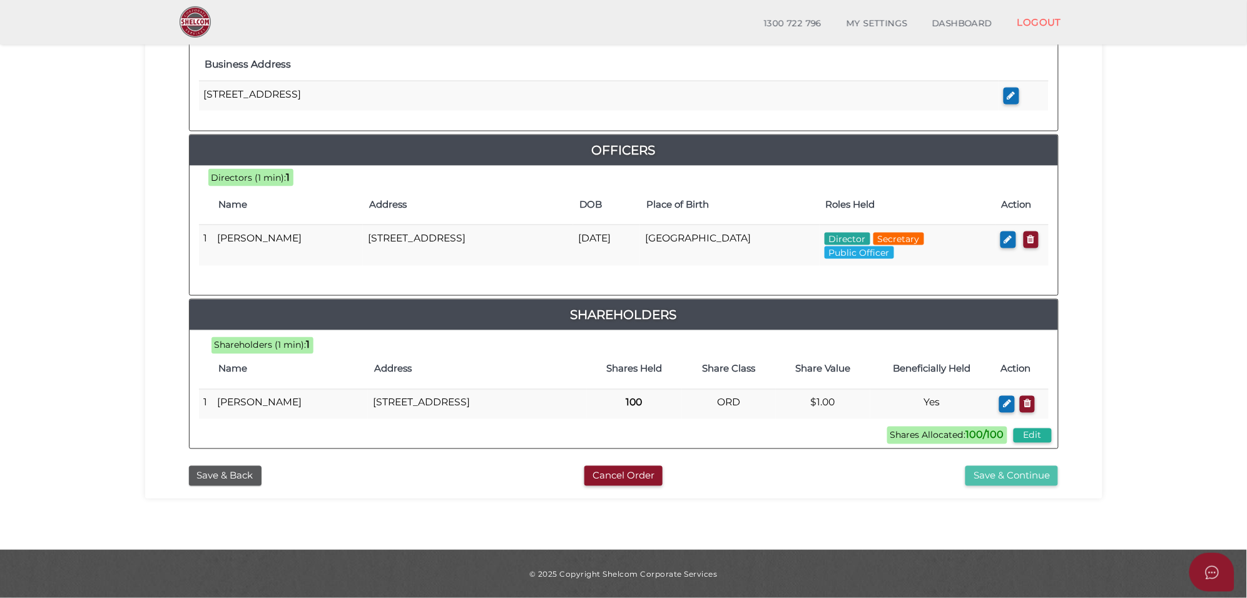
click at [1030, 477] on button "Save & Continue" at bounding box center [1012, 476] width 93 height 21
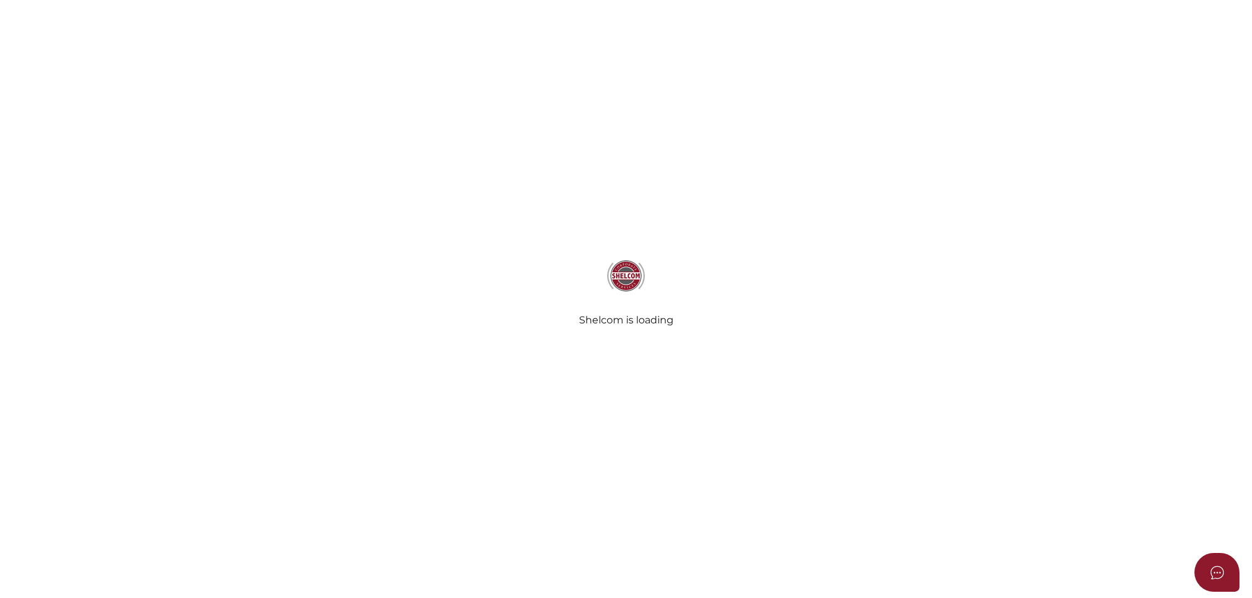
select select "Comb Binding"
select select "No"
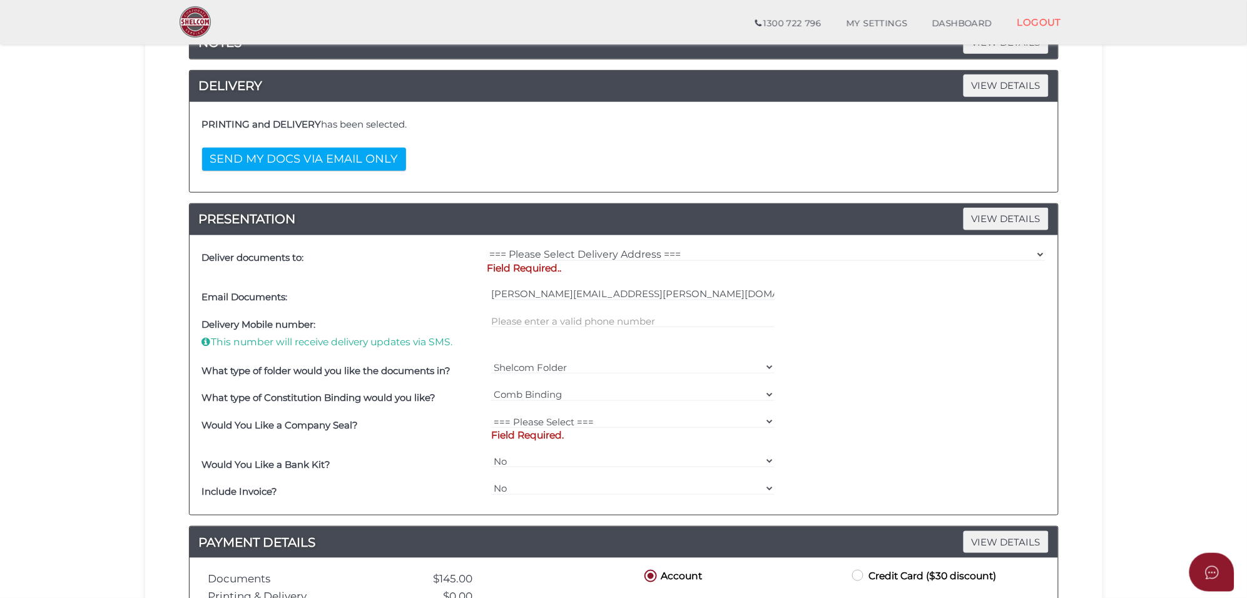
scroll to position [235, 0]
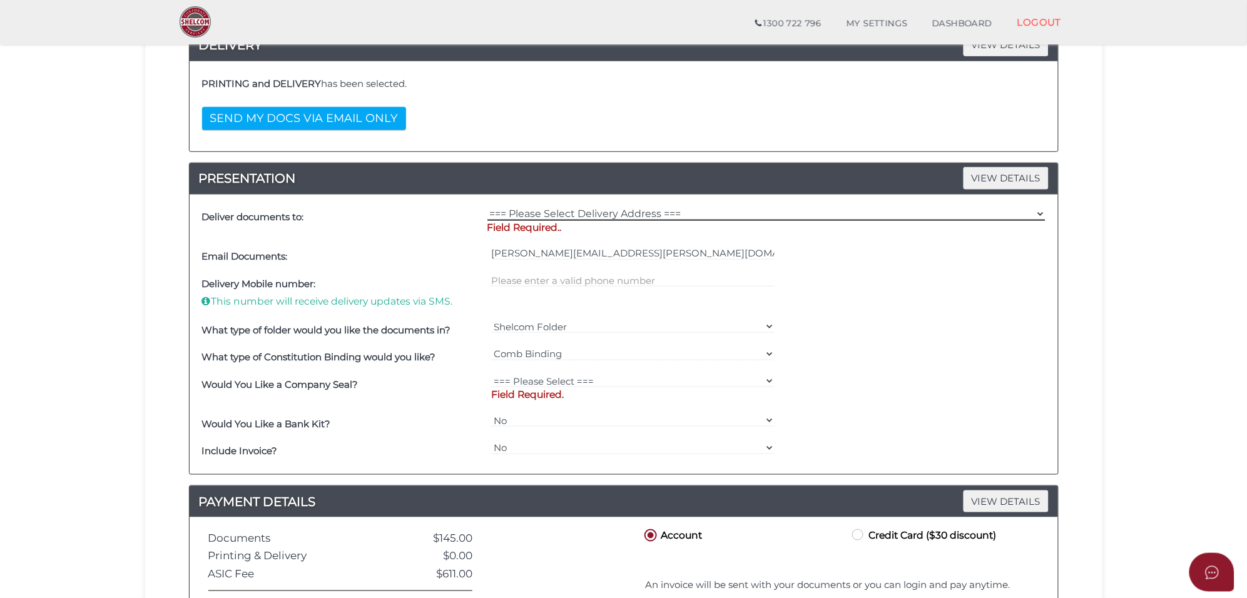
drag, startPoint x: 543, startPoint y: 214, endPoint x: 546, endPoint y: 220, distance: 7.3
click at [543, 214] on select "=== Please Select Delivery Address === (User Address - [PERSON_NAME][GEOGRAPHIC…" at bounding box center [767, 214] width 558 height 14
select select "Other"
click at [488, 208] on select "=== Please Select Delivery Address === (User Address - [PERSON_NAME][GEOGRAPHIC…" at bounding box center [767, 214] width 558 height 14
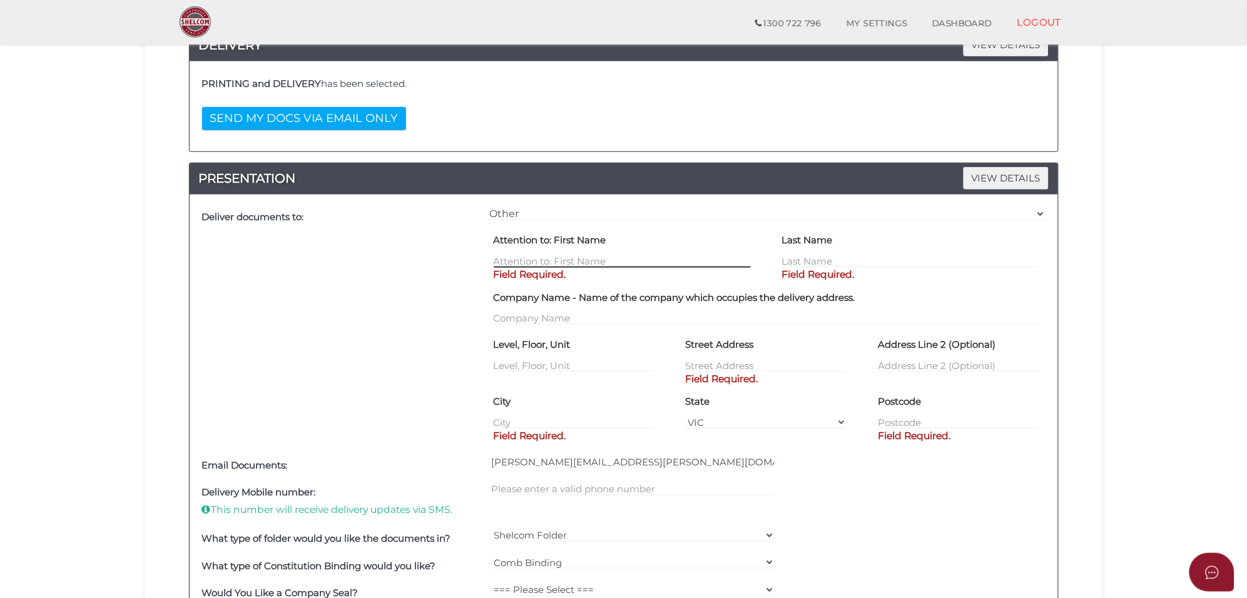
click at [539, 262] on input "text" at bounding box center [622, 261] width 257 height 14
type input "[PERSON_NAME]"
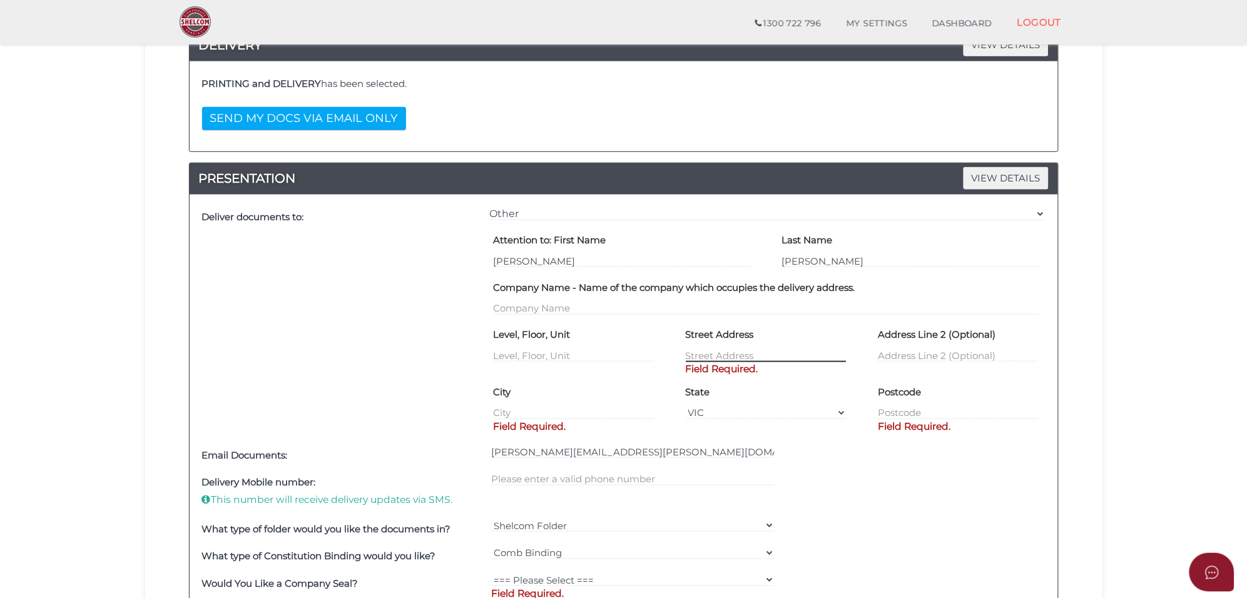
click at [708, 359] on input "text" at bounding box center [766, 356] width 161 height 14
type input "3 Dunsmuir Dr"
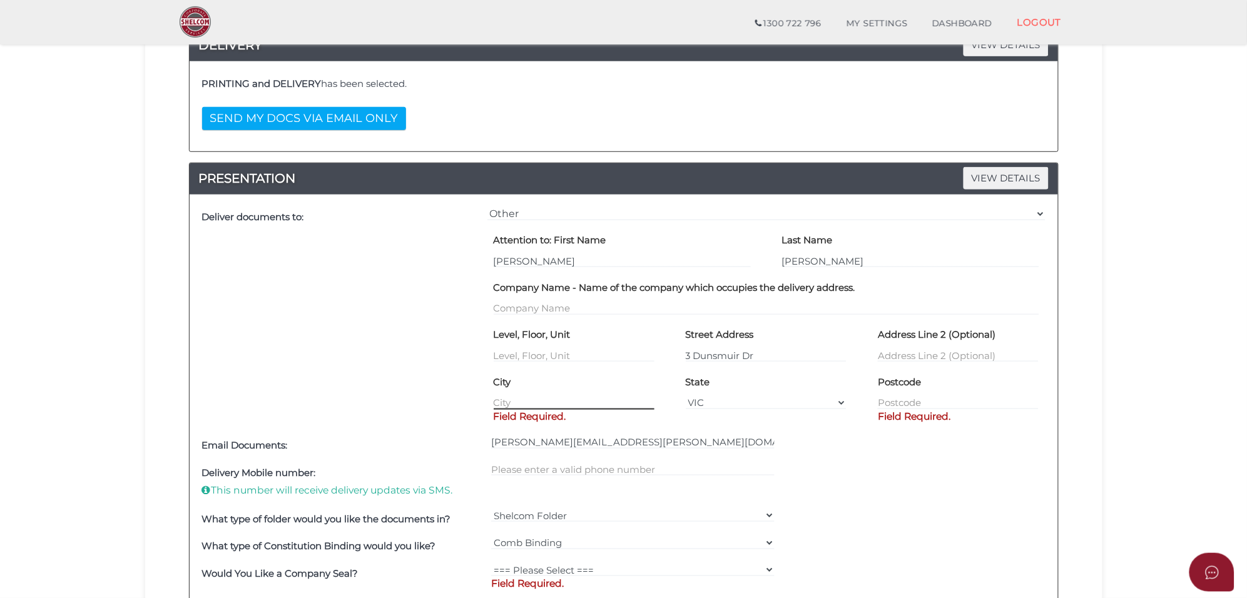
click at [555, 406] on input "text" at bounding box center [574, 403] width 161 height 14
type input "[GEOGRAPHIC_DATA]"
type input "3149"
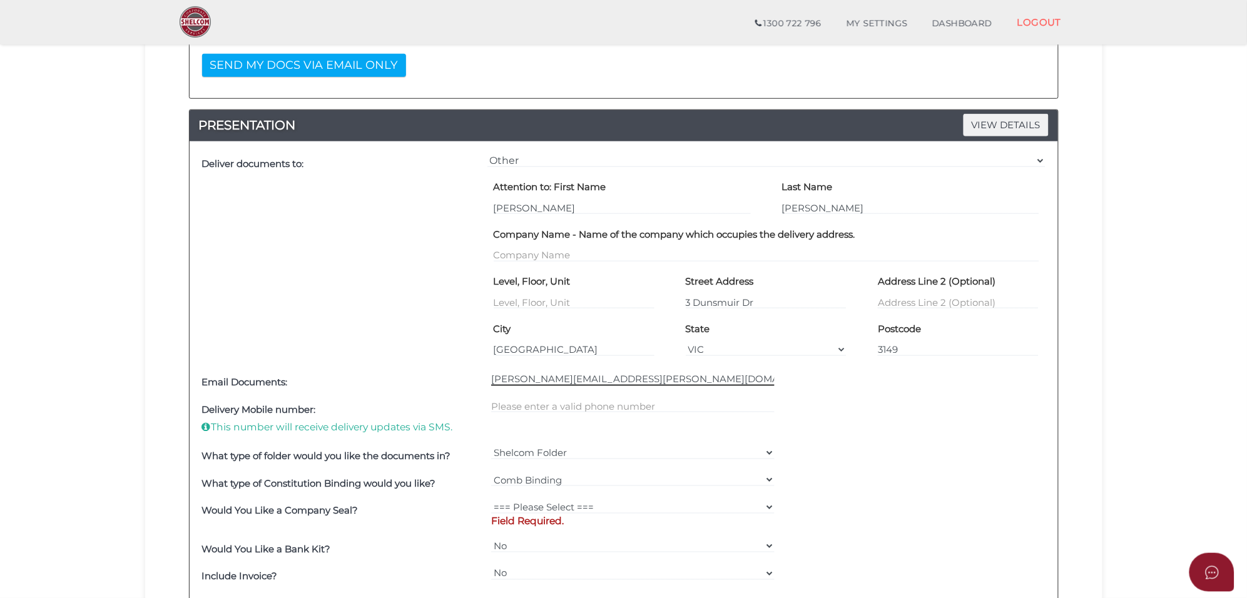
scroll to position [391, 0]
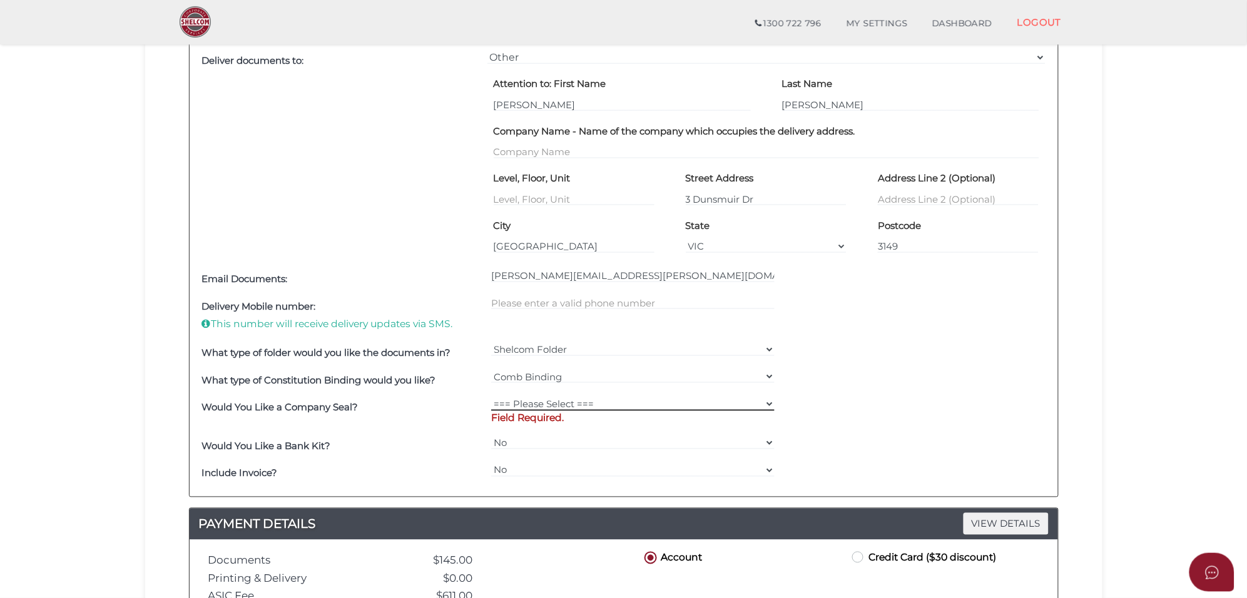
click at [568, 404] on select "=== Please Select === Fold Seal $50 No Seal" at bounding box center [633, 404] width 284 height 14
select select "0"
click at [491, 398] on select "=== Please Select === Fold Seal $50 No Seal" at bounding box center [633, 404] width 284 height 14
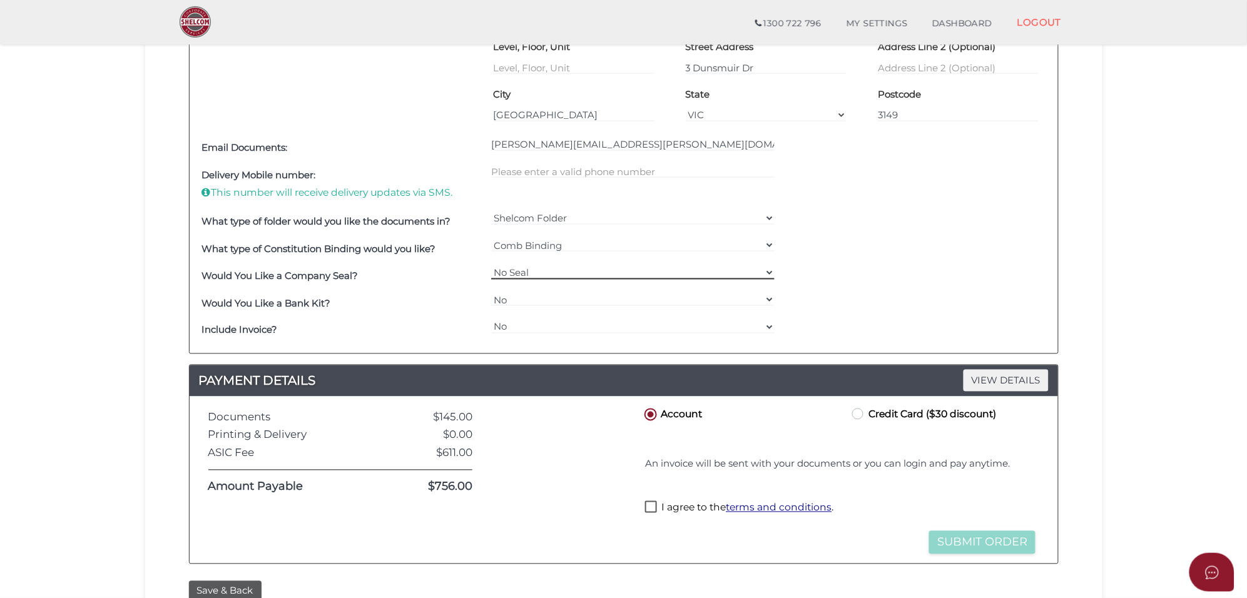
scroll to position [548, 0]
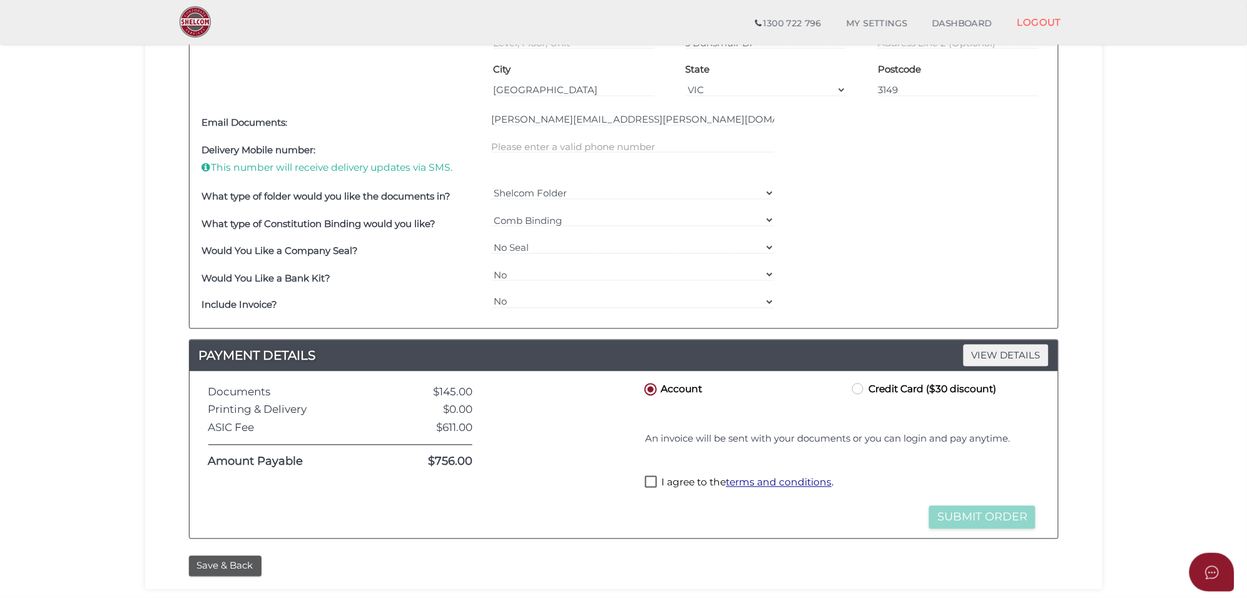
click at [859, 392] on label "Credit Card ($30 discount)" at bounding box center [923, 389] width 146 height 16
radio input "true"
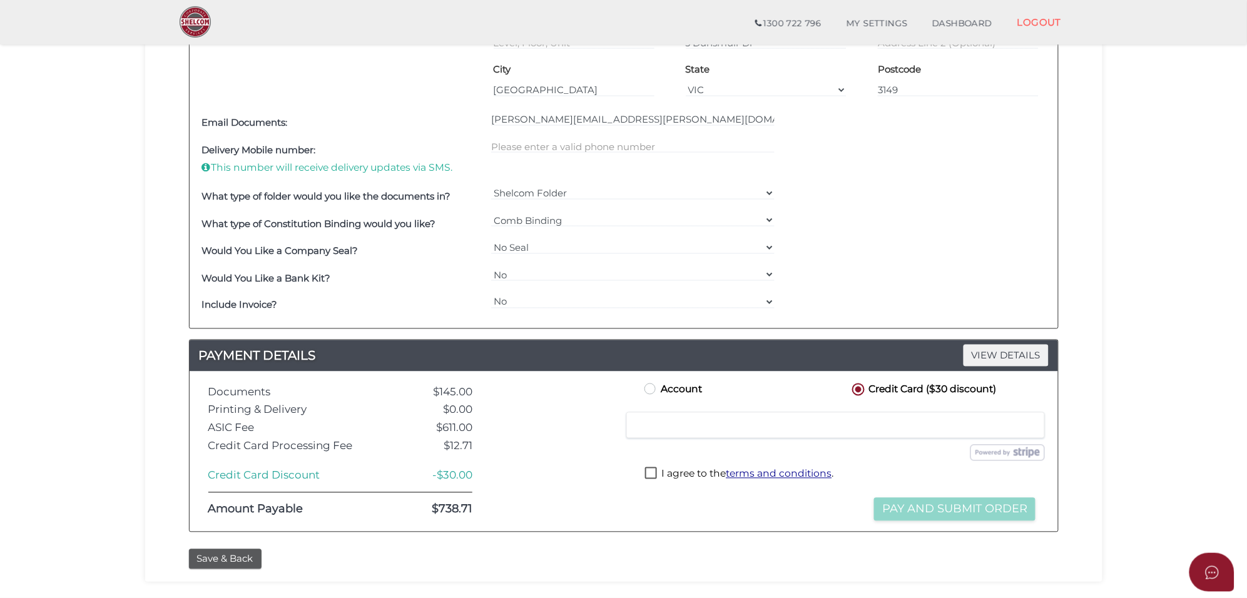
click at [656, 479] on label "I agree to the terms and conditions ." at bounding box center [739, 476] width 188 height 16
checkbox input "true"
click at [535, 148] on input "text" at bounding box center [633, 147] width 284 height 14
type input "0434775701"
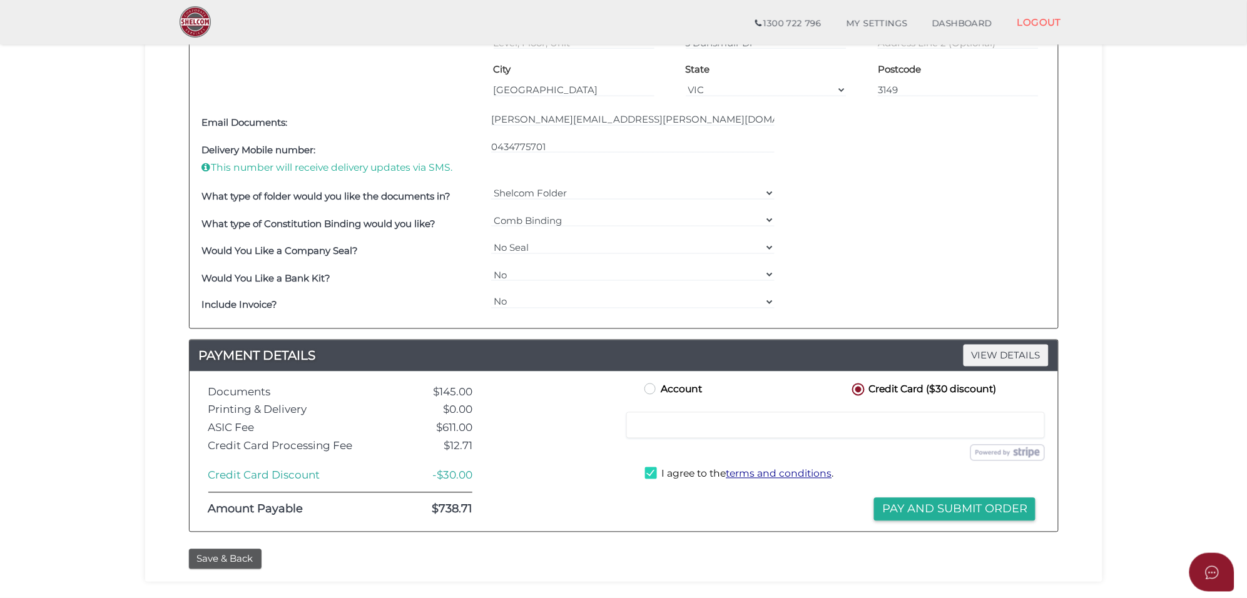
click at [1020, 246] on div "Would You Like a Company Seal? === Please Select === Fold Seal $50 No Seal" at bounding box center [624, 252] width 850 height 28
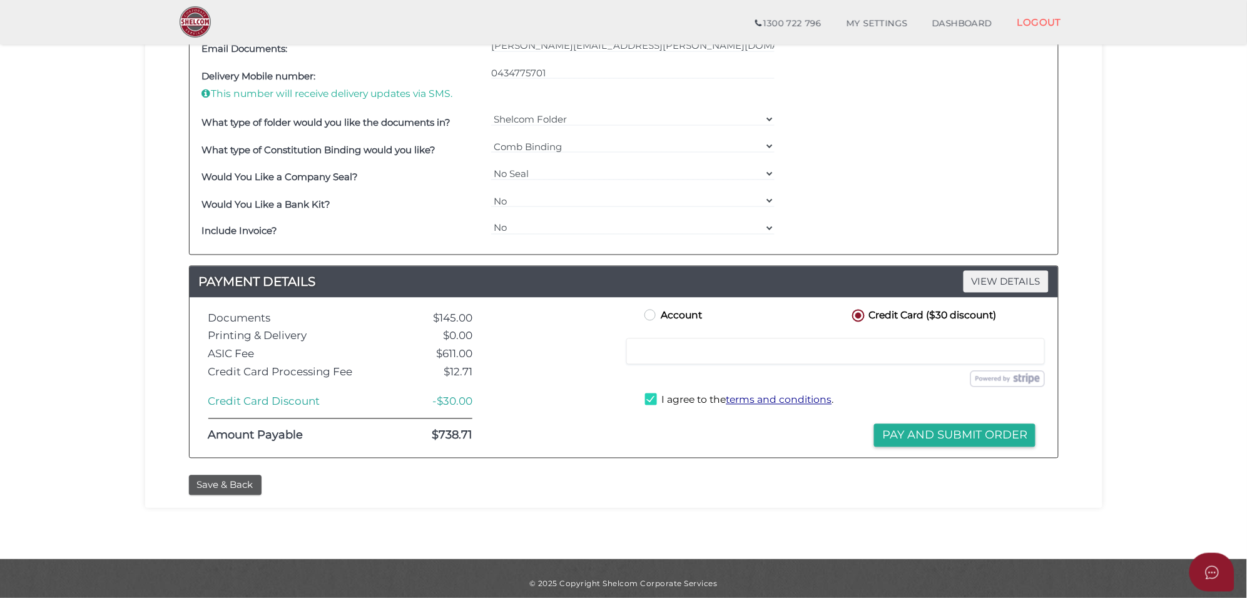
scroll to position [626, 0]
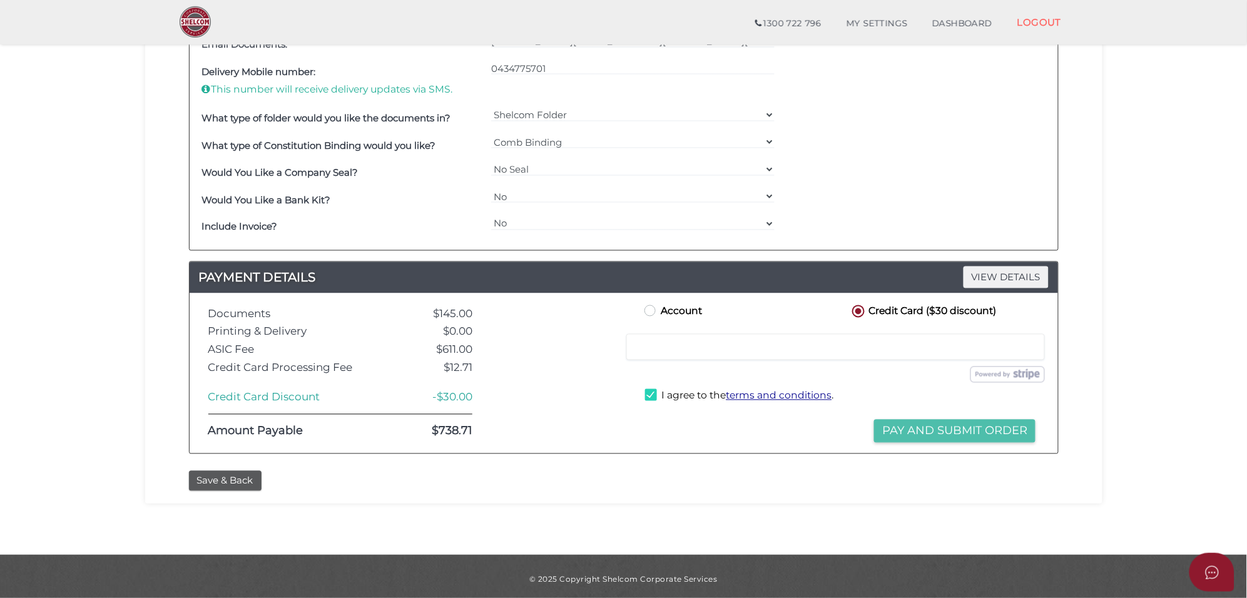
click at [950, 436] on button "Pay and Submit Order" at bounding box center [954, 431] width 161 height 23
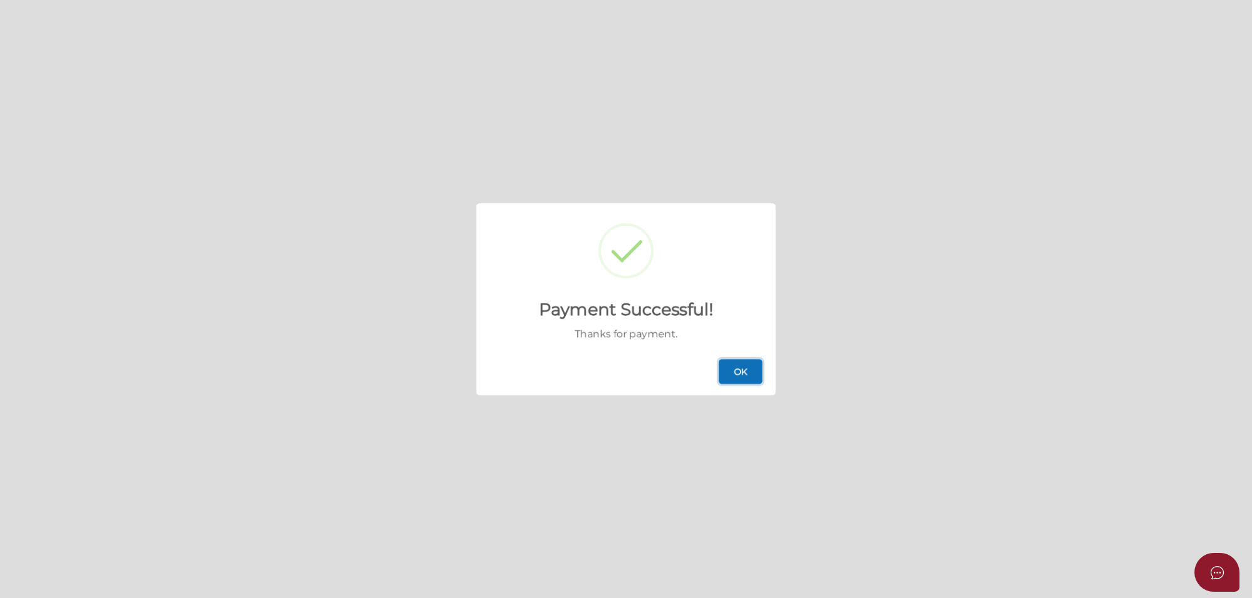
click at [726, 363] on button "OK" at bounding box center [741, 371] width 44 height 25
